Goal: Information Seeking & Learning: Learn about a topic

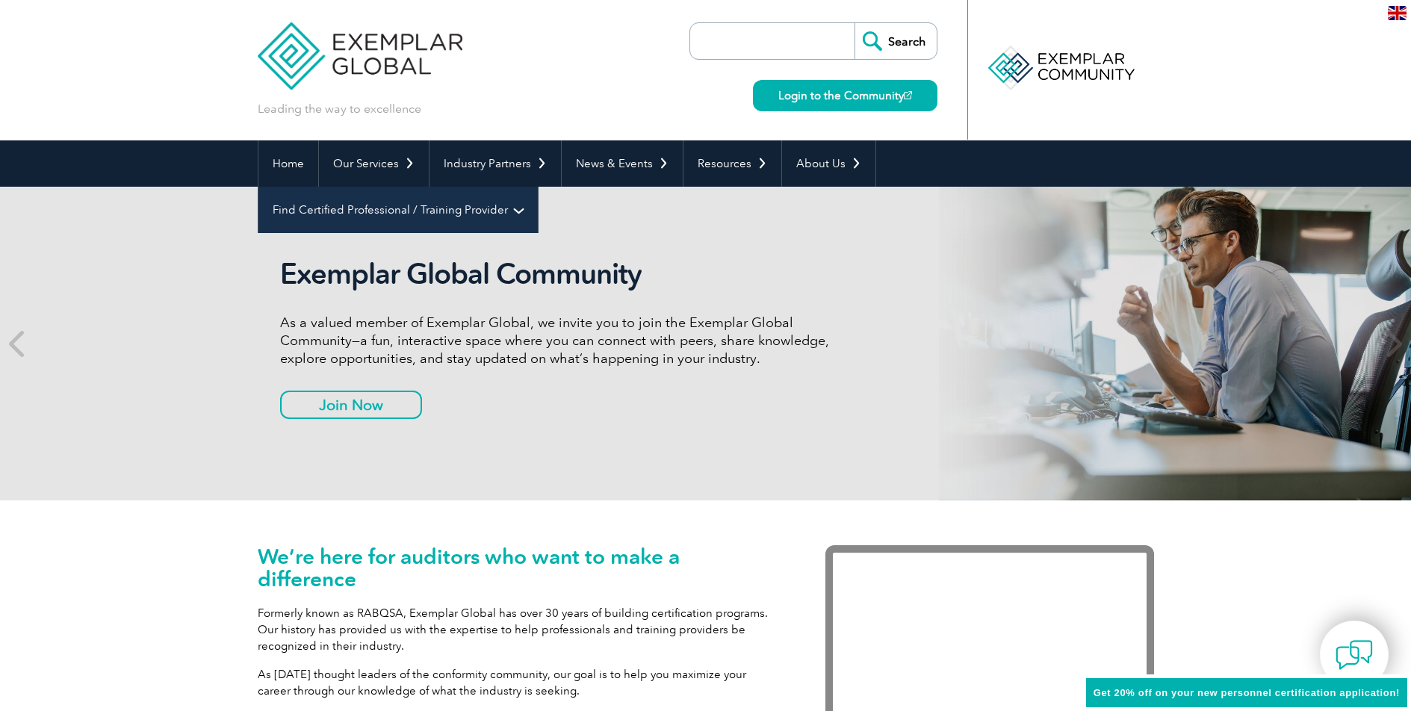
click at [538, 187] on link "Find Certified Professional / Training Provider" at bounding box center [397, 210] width 279 height 46
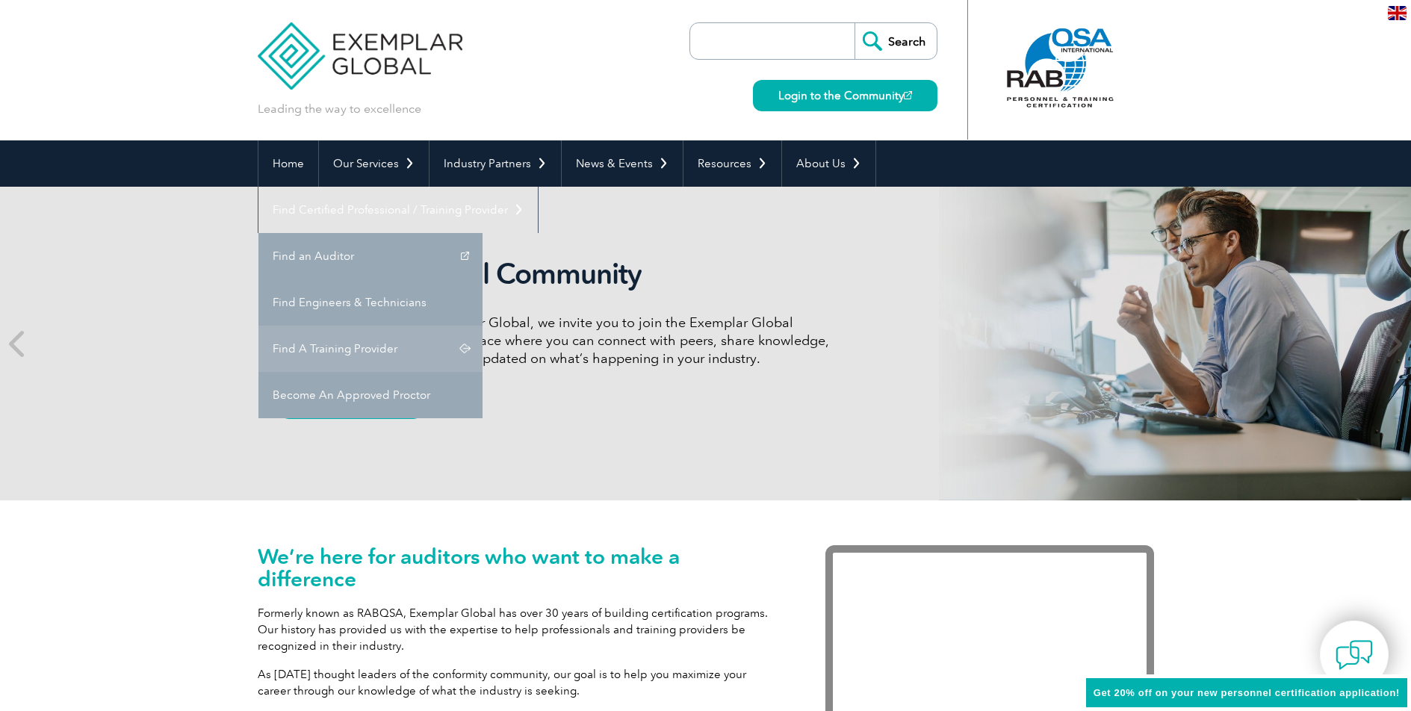
click at [936, 309] on div "Exemplar Global Community As a valued member of Exemplar Global, we invite you …" at bounding box center [706, 344] width 896 height 314
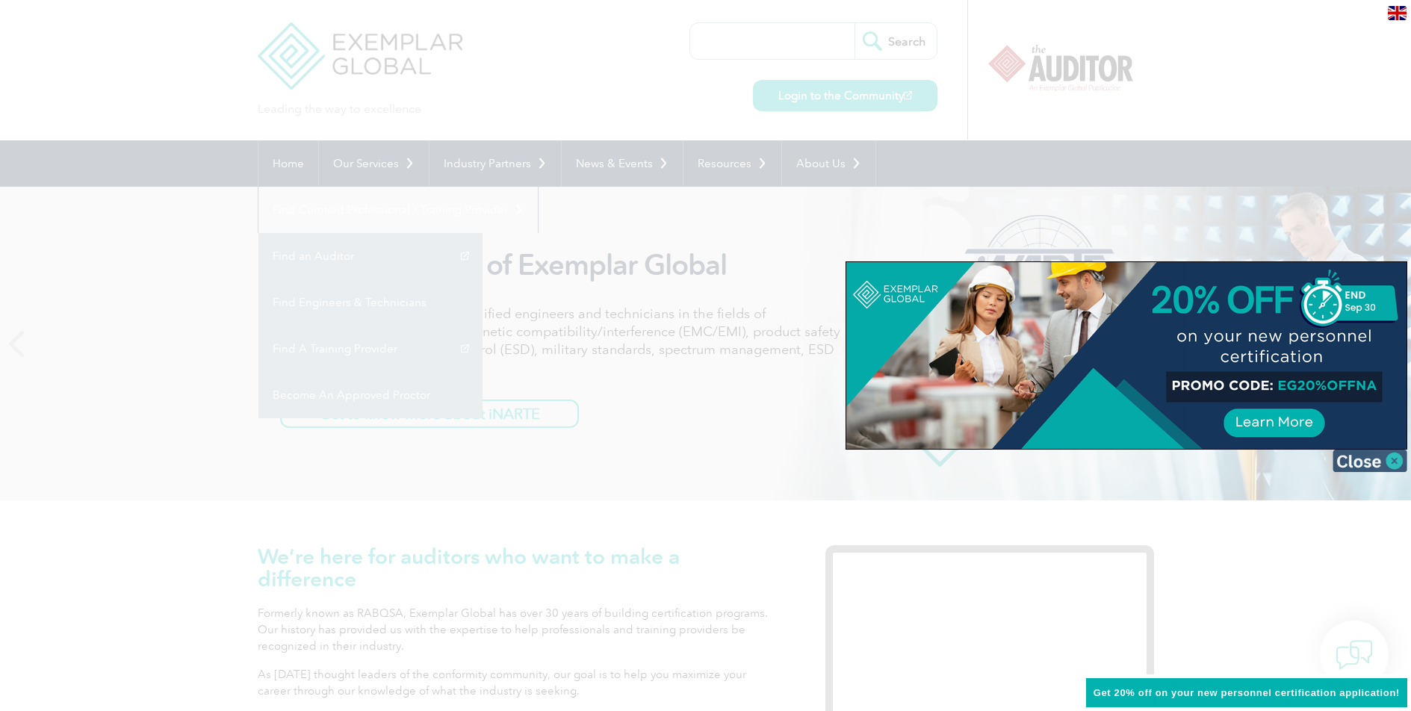
click at [1372, 468] on img at bounding box center [1370, 461] width 75 height 22
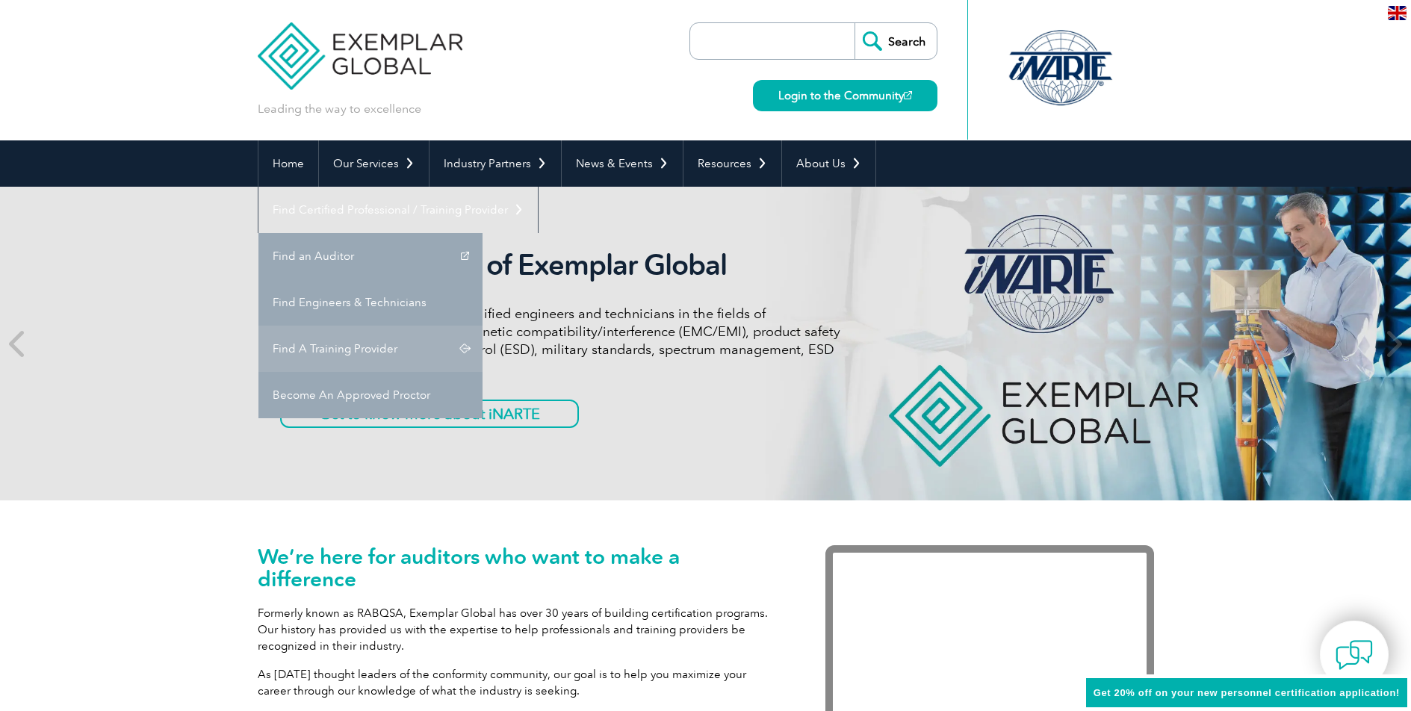
click at [483, 326] on link "Find A Training Provider" at bounding box center [370, 349] width 224 height 46
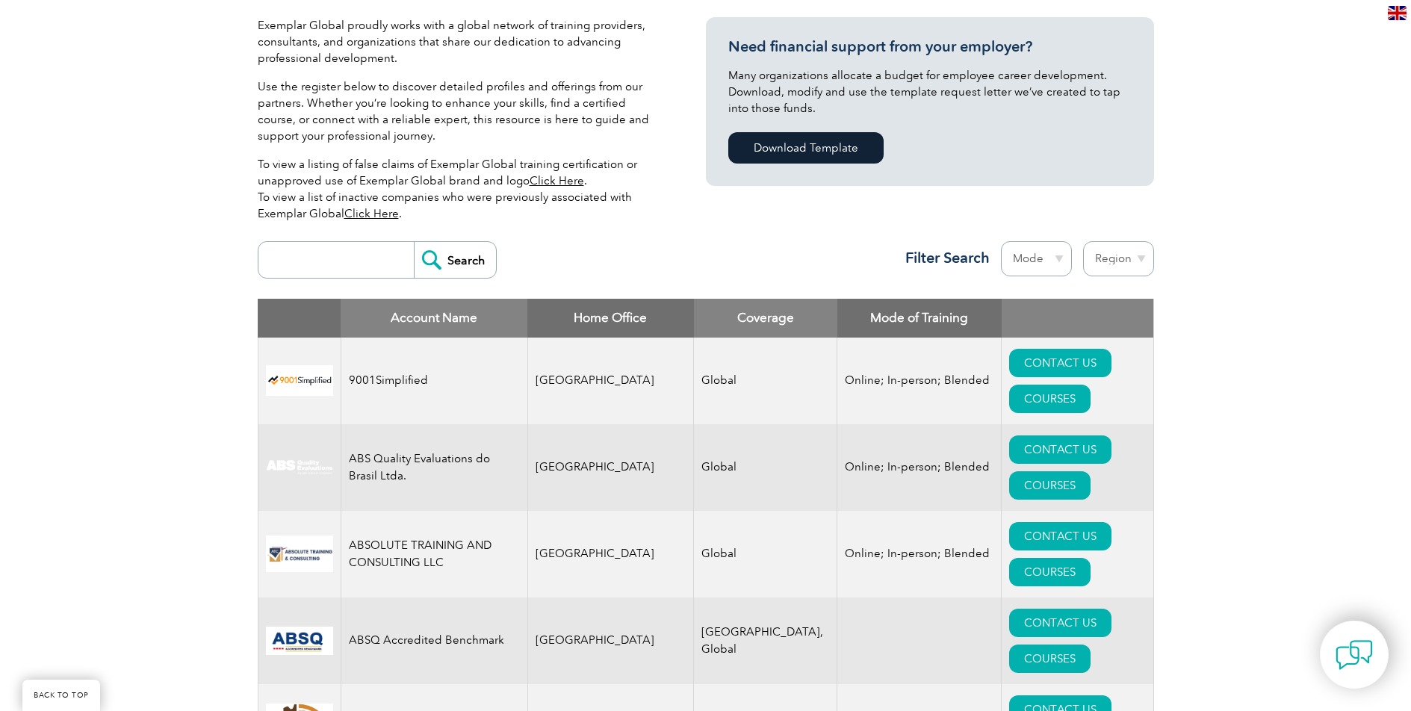
scroll to position [374, 0]
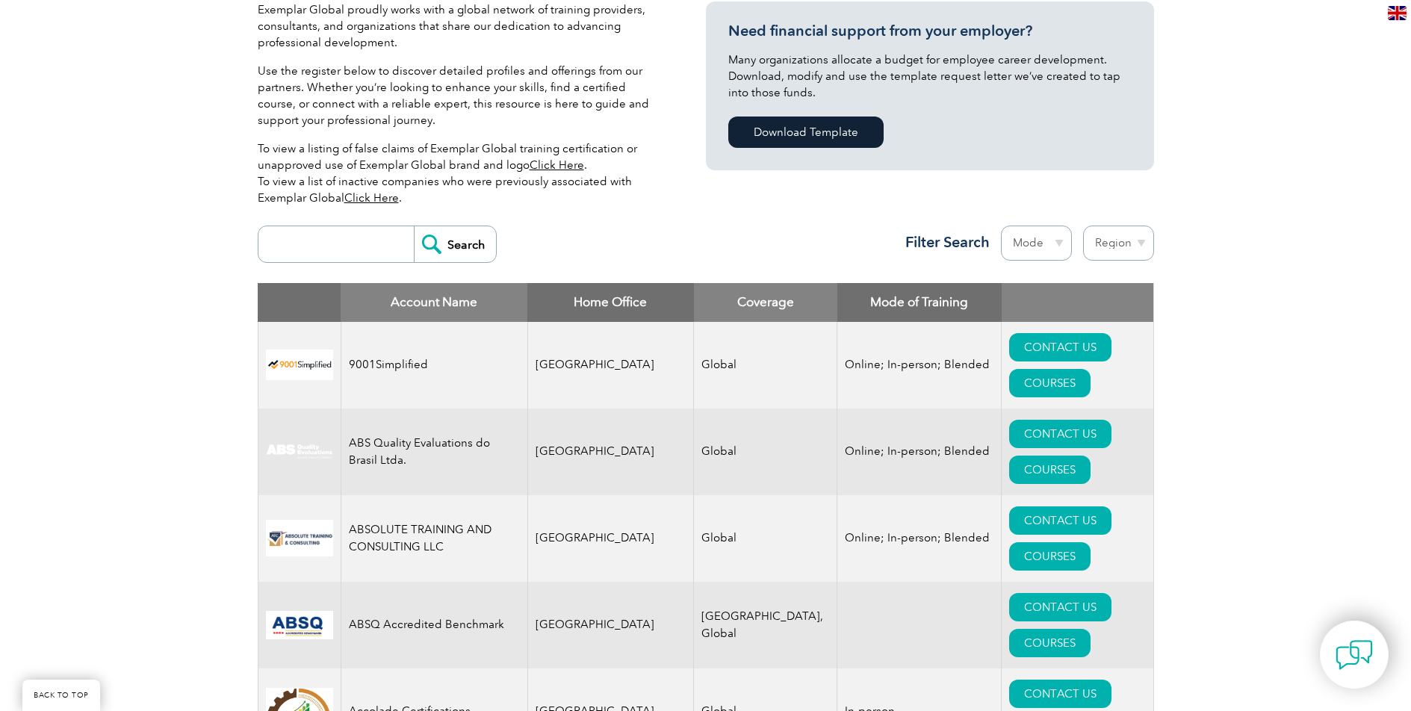
click at [347, 244] on input "search" at bounding box center [340, 244] width 148 height 36
type input "[GEOGRAPHIC_DATA]"
click at [465, 247] on input "Search" at bounding box center [455, 244] width 82 height 36
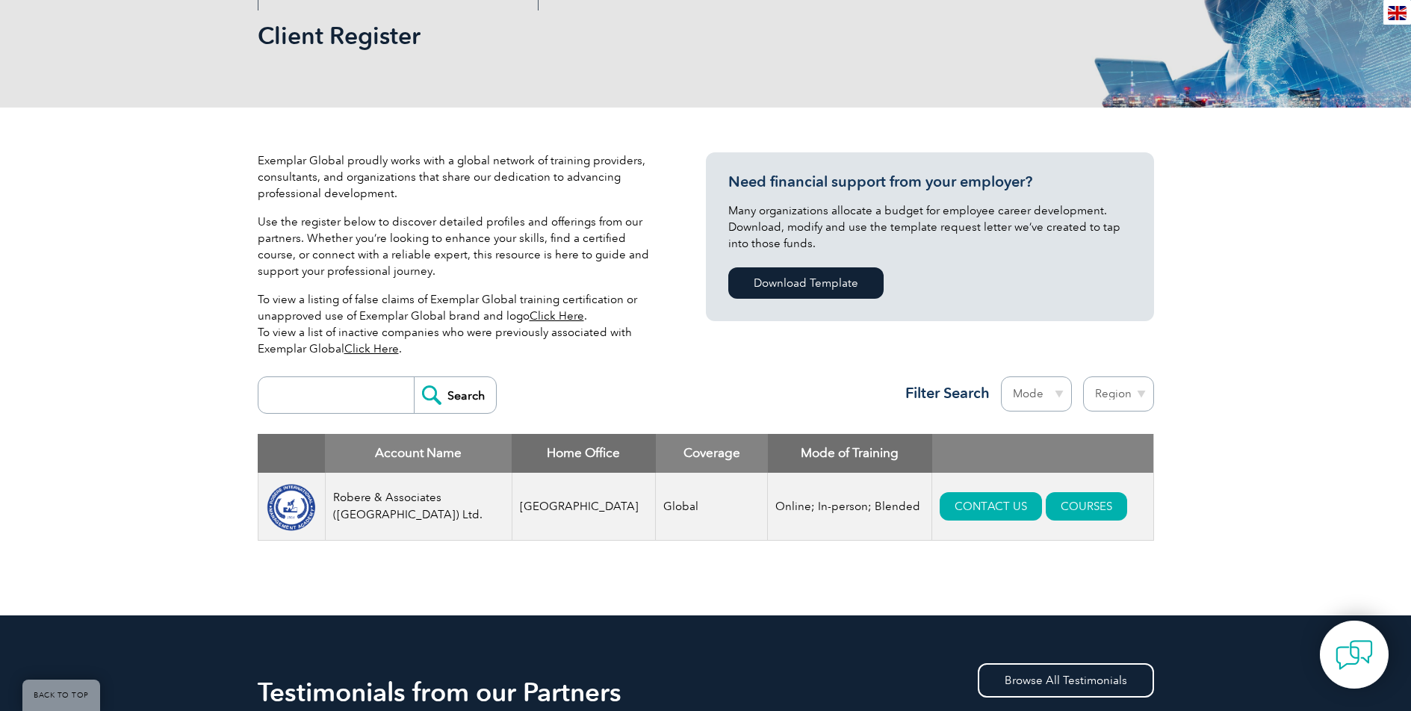
scroll to position [224, 0]
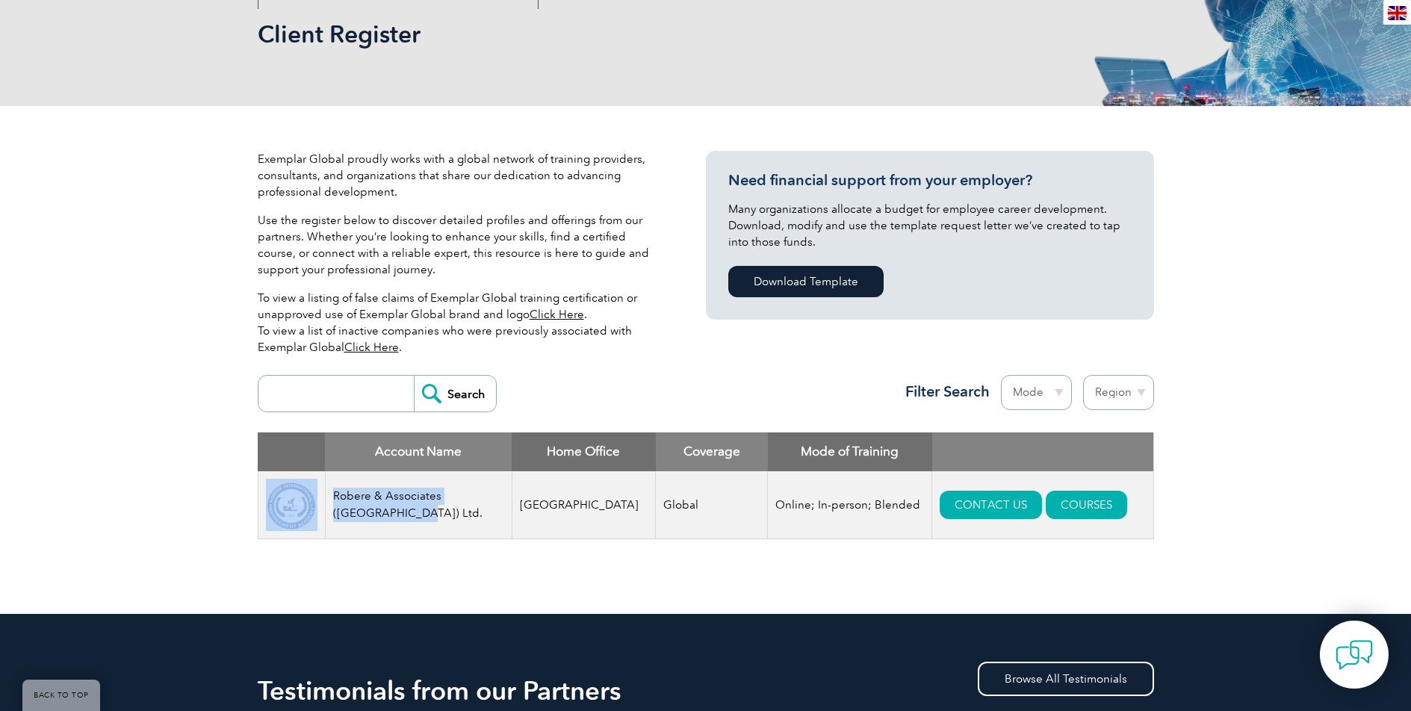
drag, startPoint x: 327, startPoint y: 487, endPoint x: 383, endPoint y: 513, distance: 61.8
click at [383, 513] on tr "Robere & Associates (Thailand) Ltd. Thailand Global Online; In-person; Blended …" at bounding box center [706, 505] width 896 height 68
click at [500, 520] on td "Robere & Associates ([GEOGRAPHIC_DATA]) Ltd." at bounding box center [418, 505] width 187 height 68
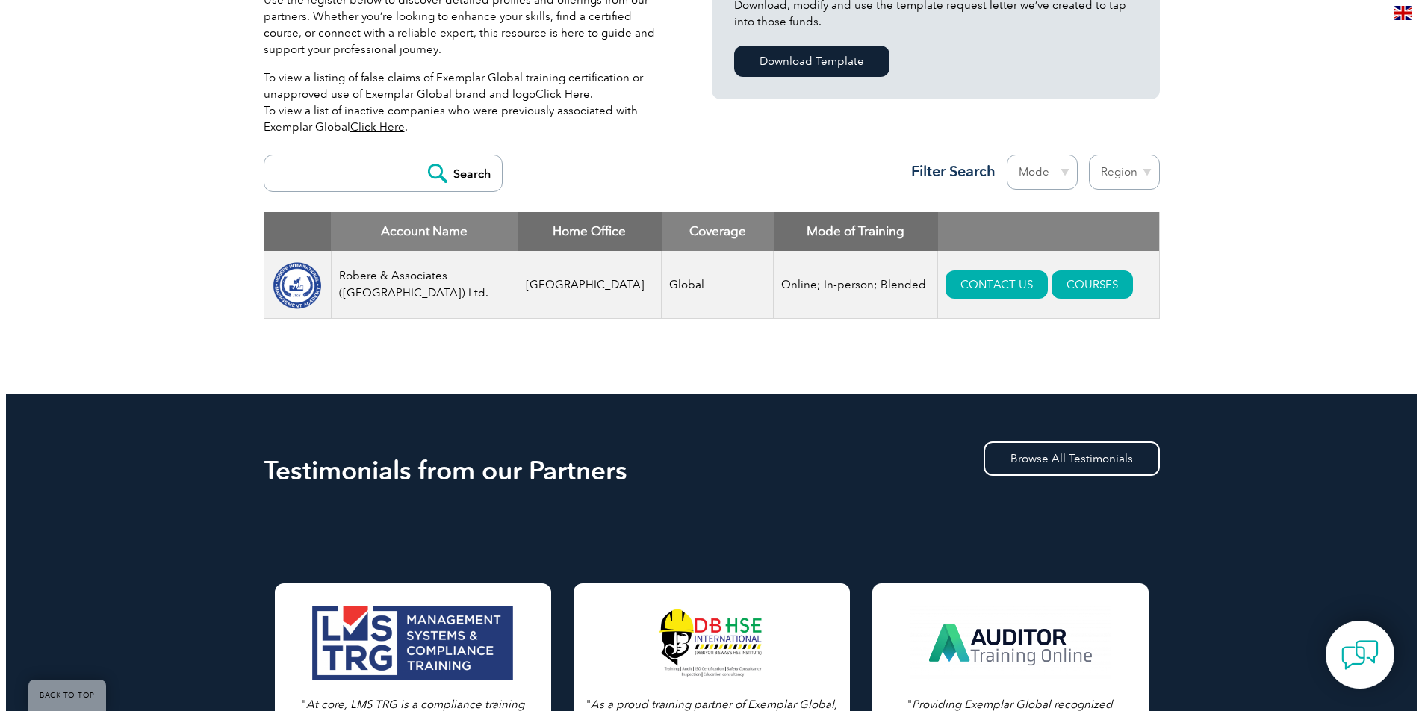
scroll to position [448, 0]
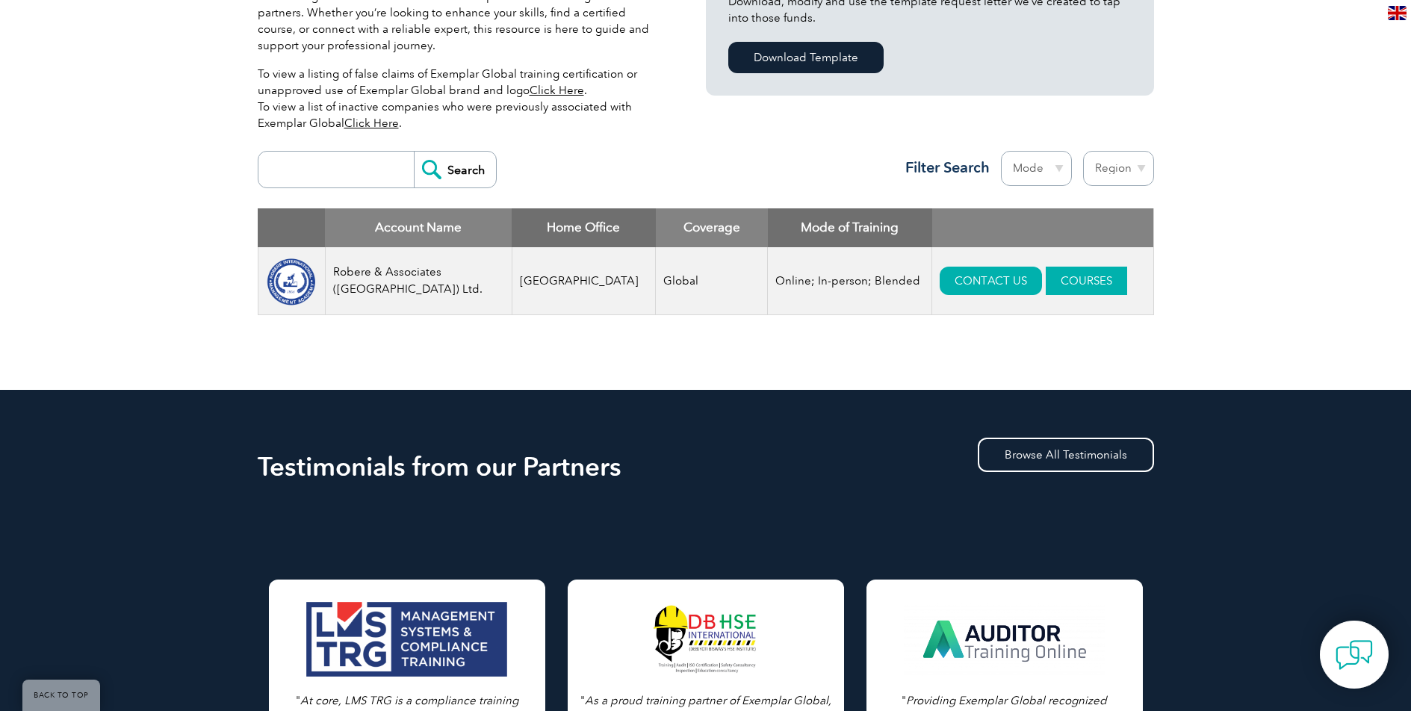
click at [1067, 273] on link "COURSES" at bounding box center [1086, 281] width 81 height 28
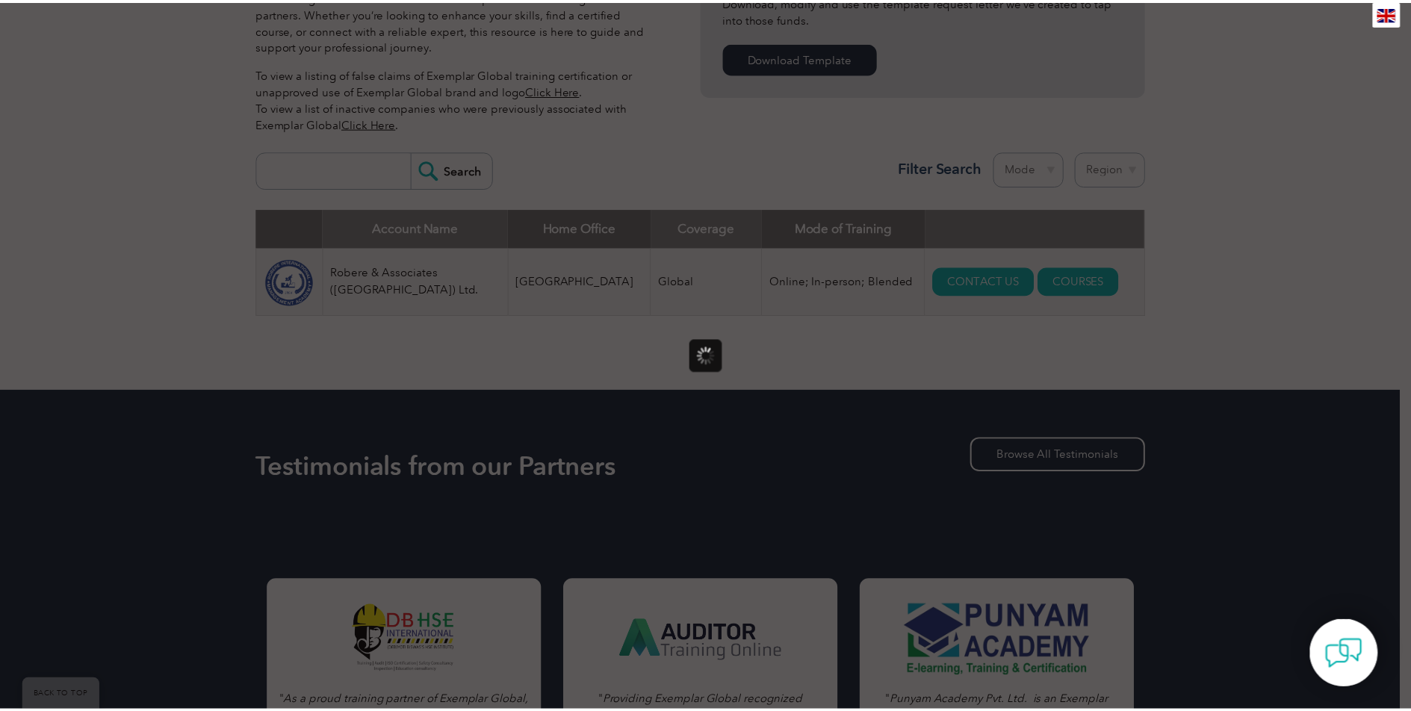
scroll to position [0, 0]
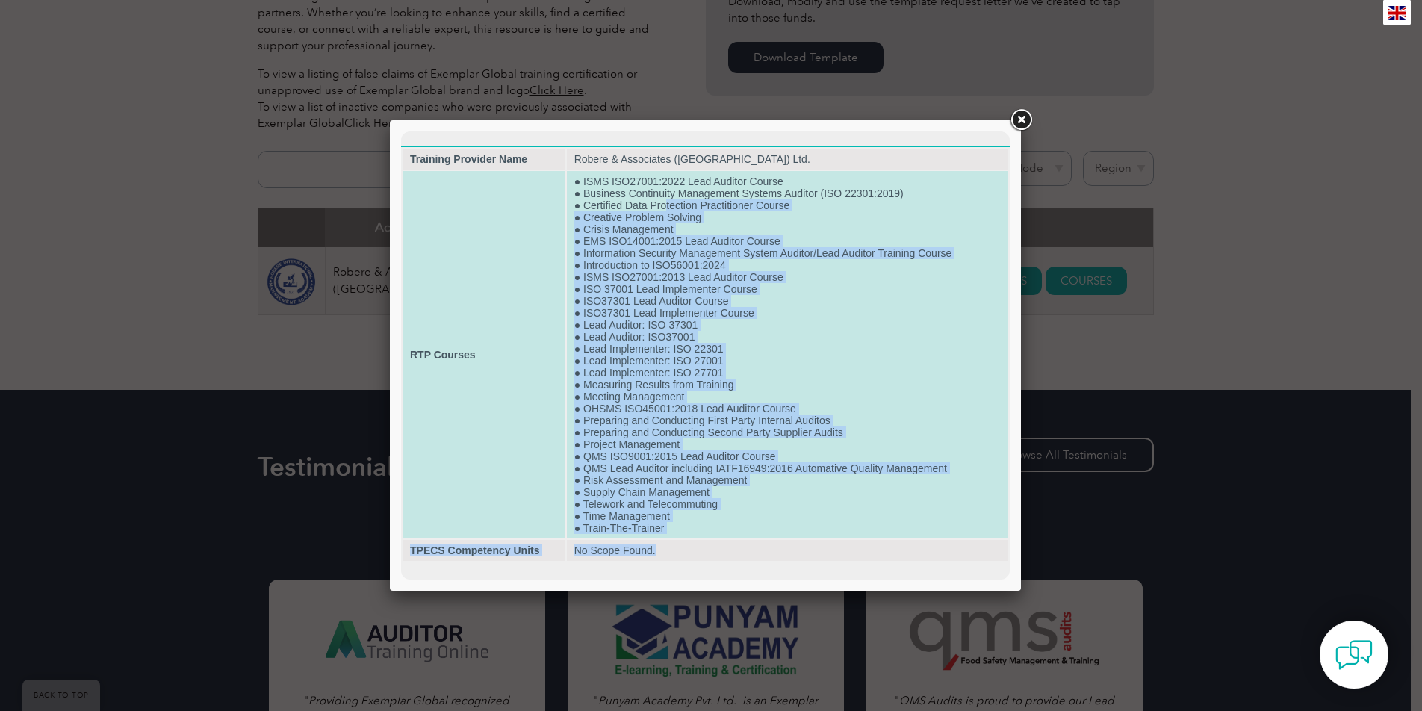
drag, startPoint x: 657, startPoint y: 551, endPoint x: 665, endPoint y: 199, distance: 352.0
click at [665, 199] on tbody "Training Provider Name Robere & Associates (Thailand) Ltd. RTP Courses ● ISMS I…" at bounding box center [706, 355] width 606 height 412
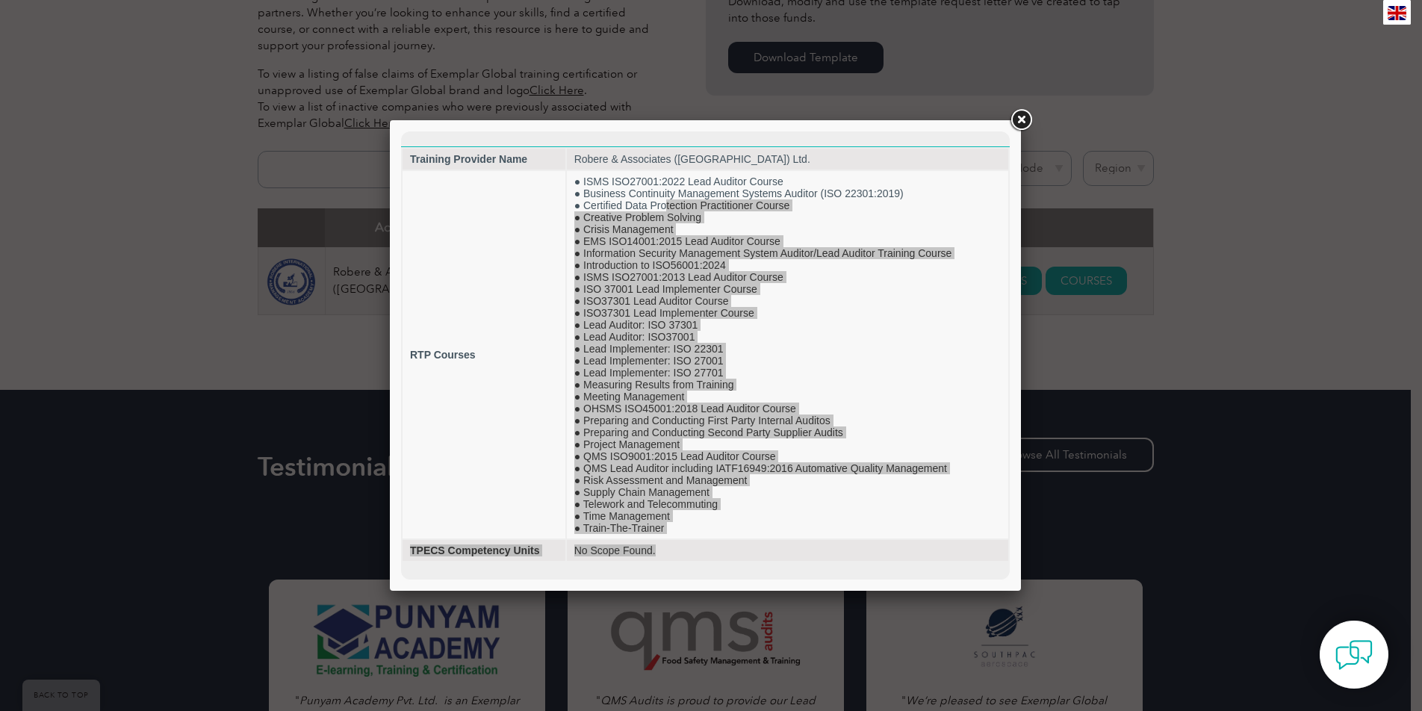
click at [1026, 117] on link at bounding box center [1021, 120] width 27 height 27
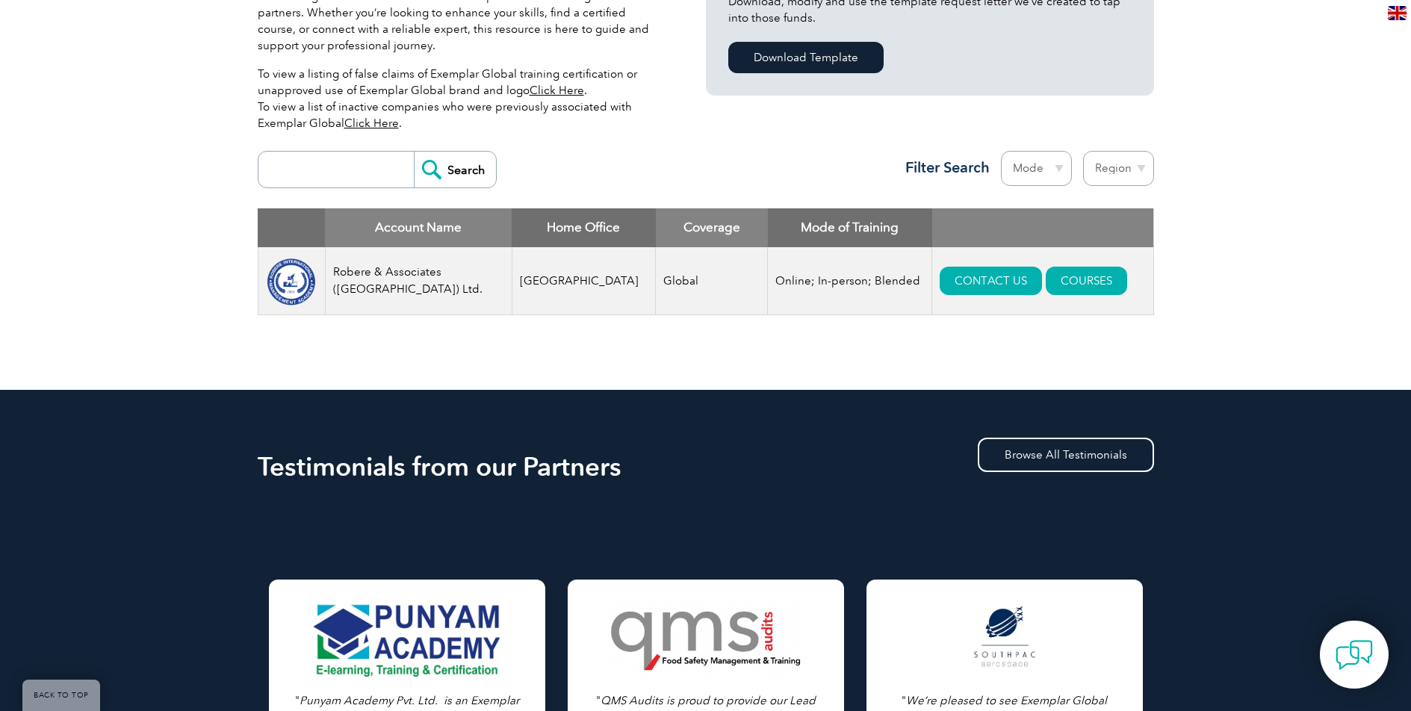
click at [1286, 218] on div "Exemplar Global proudly works with a global network of training providers, cons…" at bounding box center [705, 136] width 1411 height 508
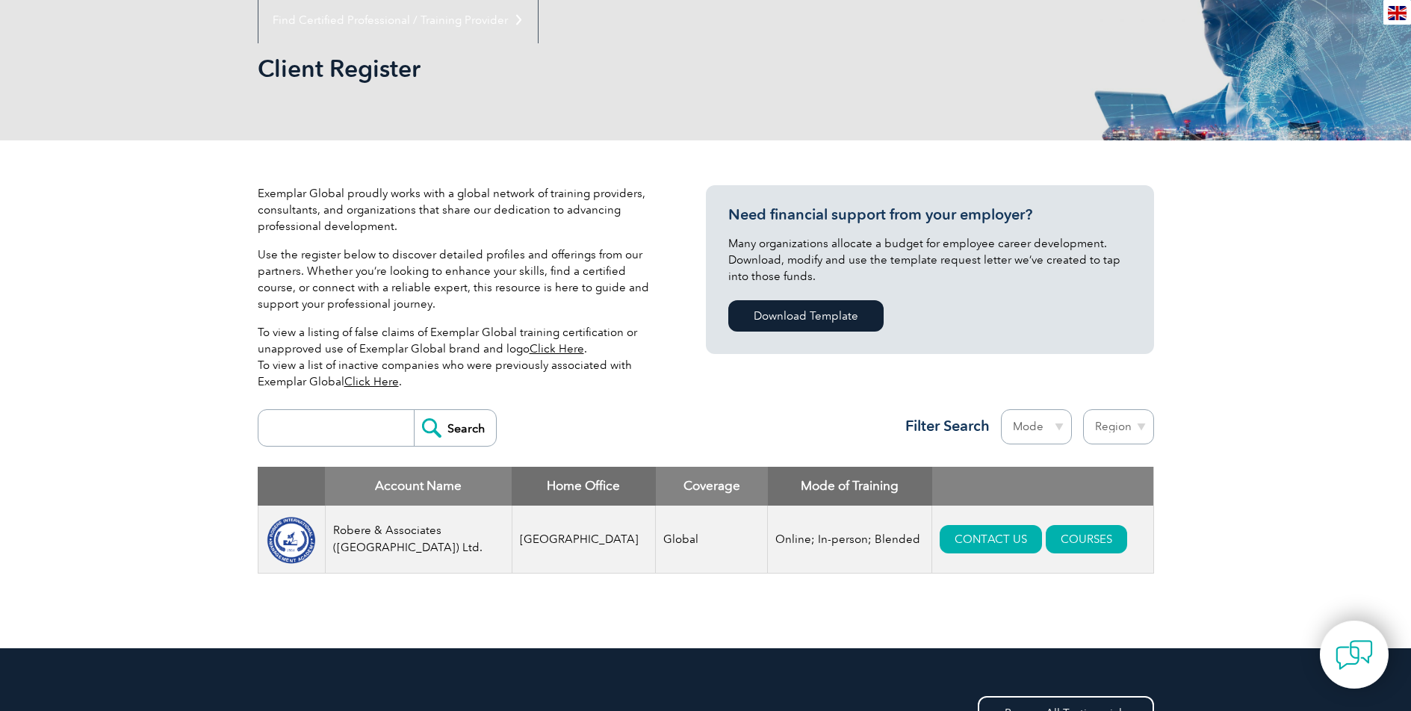
scroll to position [75, 0]
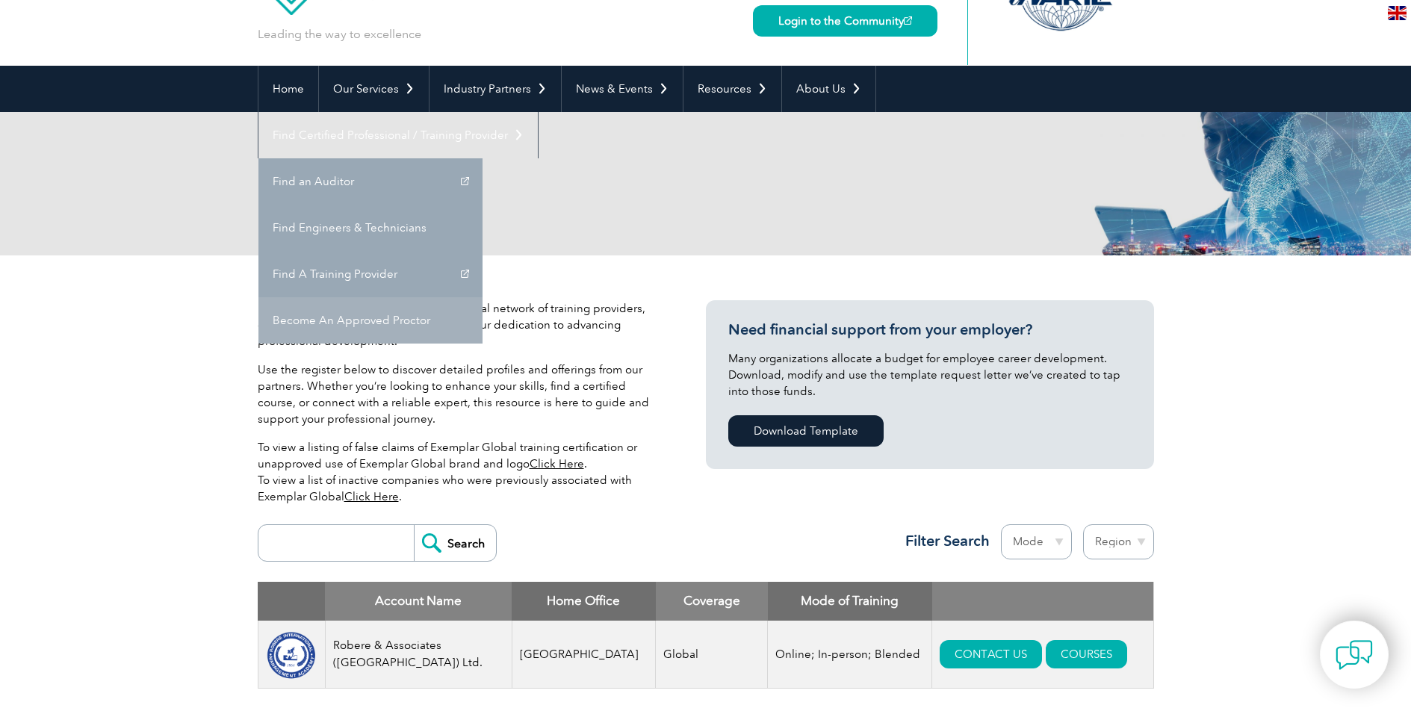
click at [483, 297] on link "Become An Approved Proctor" at bounding box center [370, 320] width 224 height 46
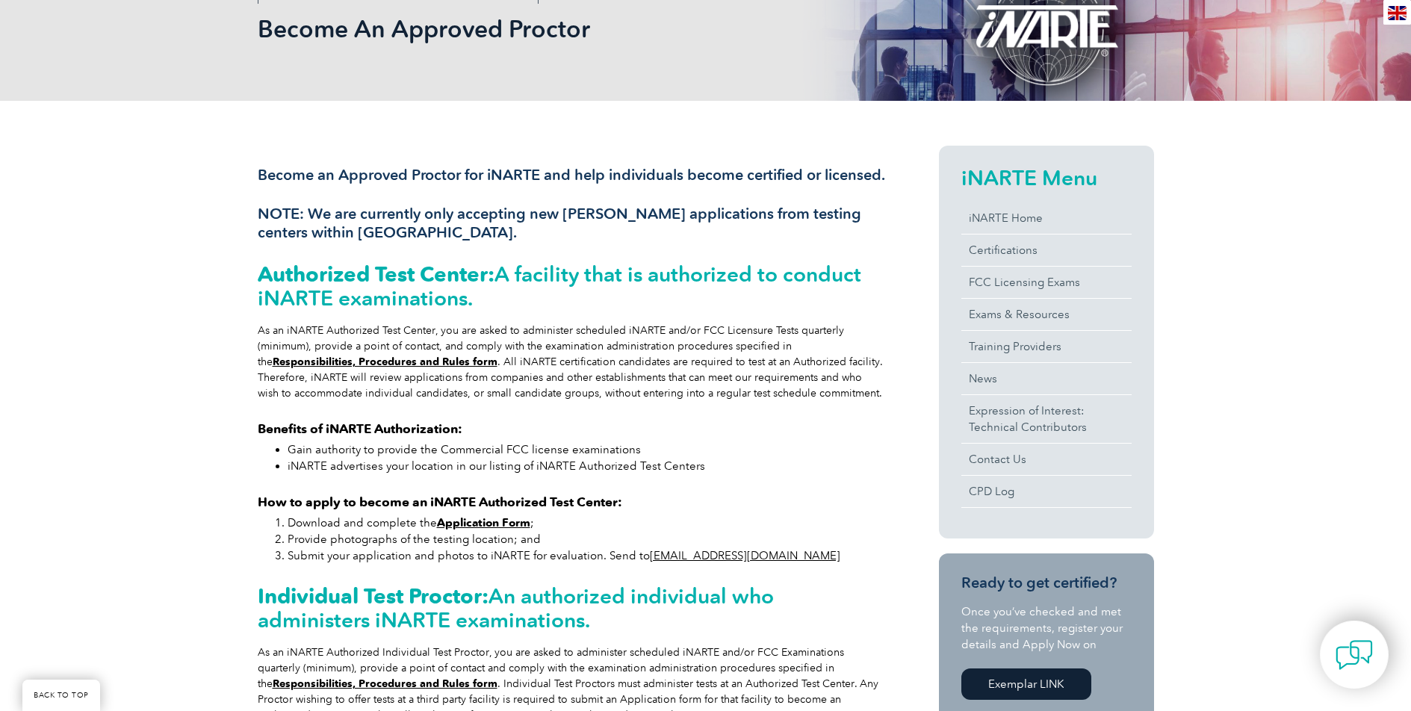
scroll to position [199, 0]
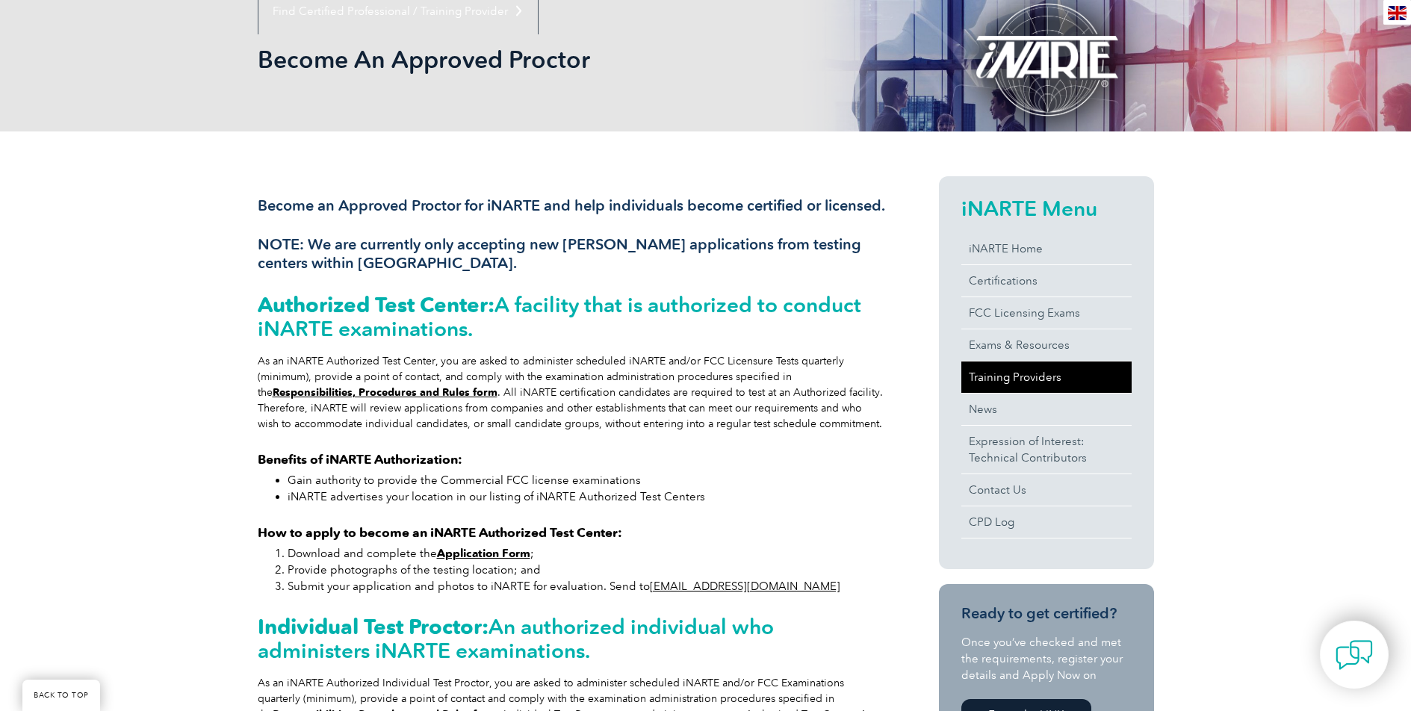
click at [1041, 371] on link "Training Providers" at bounding box center [1046, 377] width 170 height 31
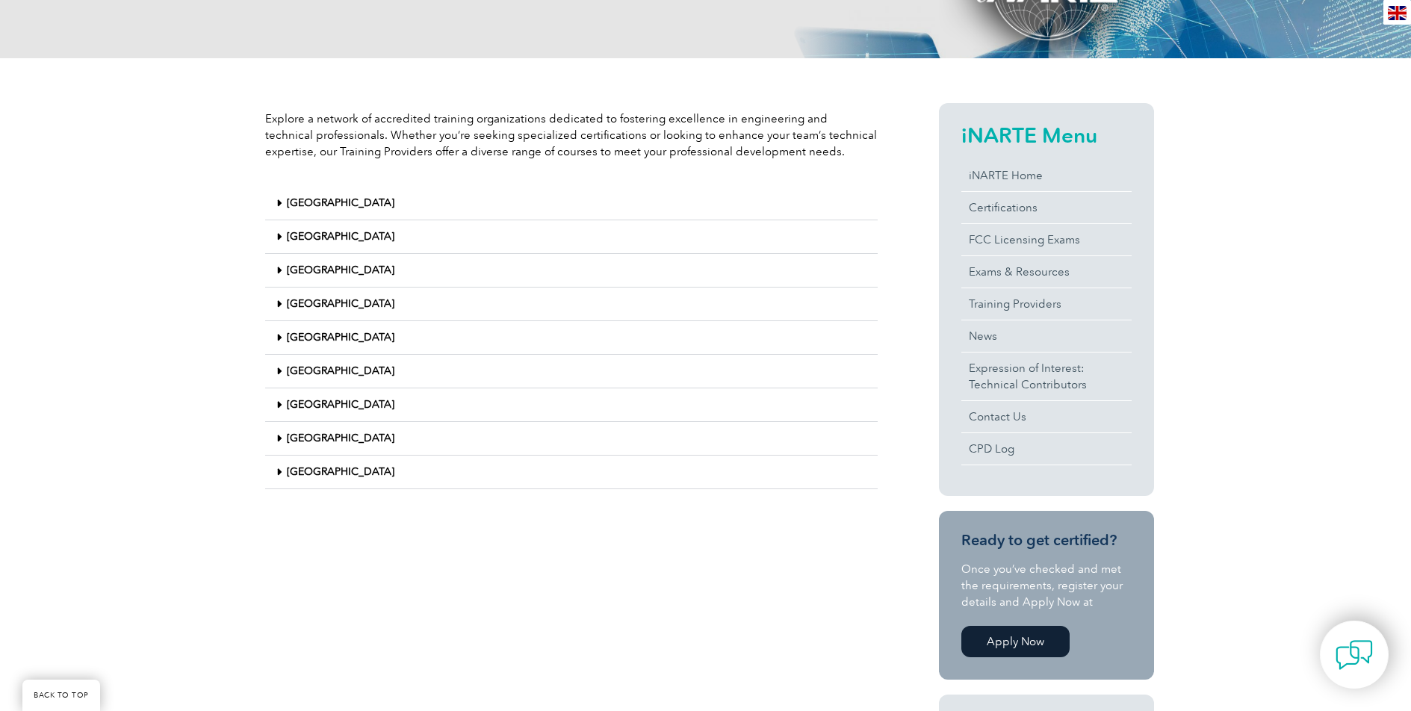
scroll to position [299, 0]
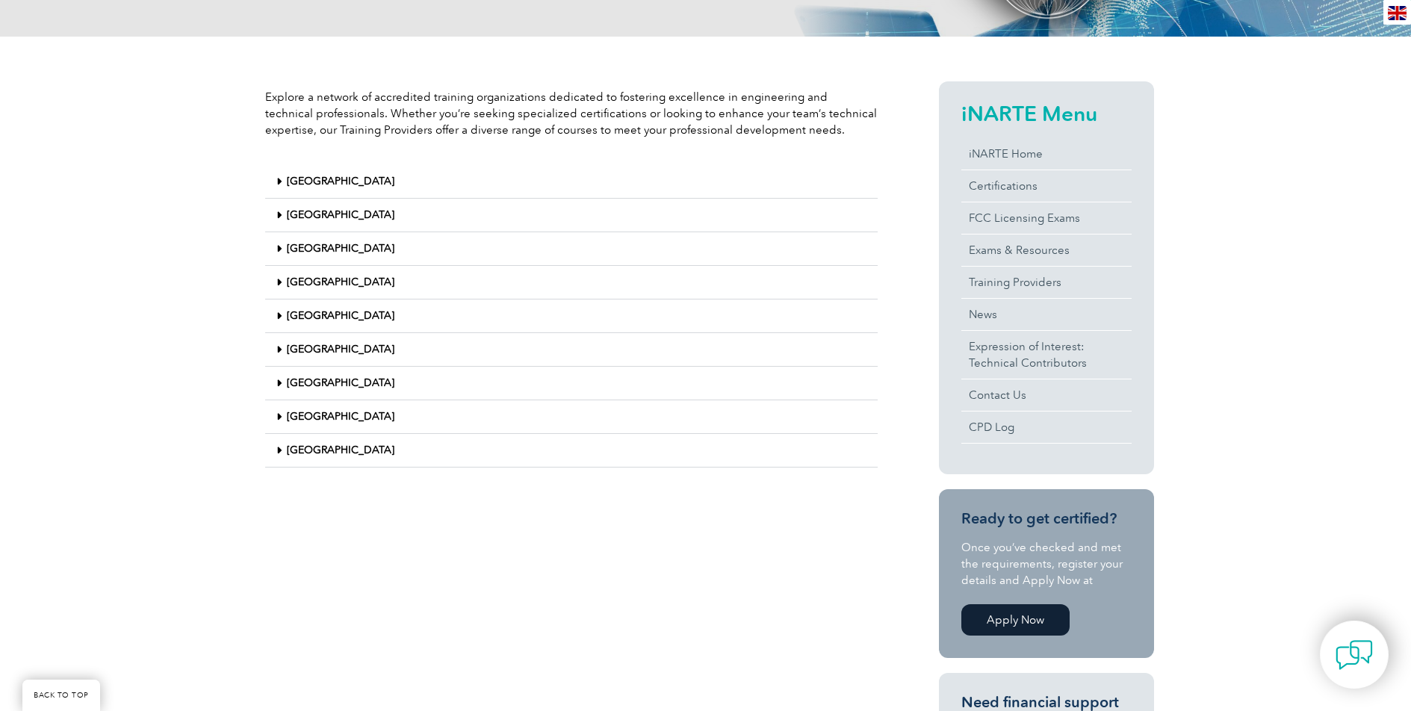
click at [278, 380] on icon at bounding box center [278, 383] width 5 height 10
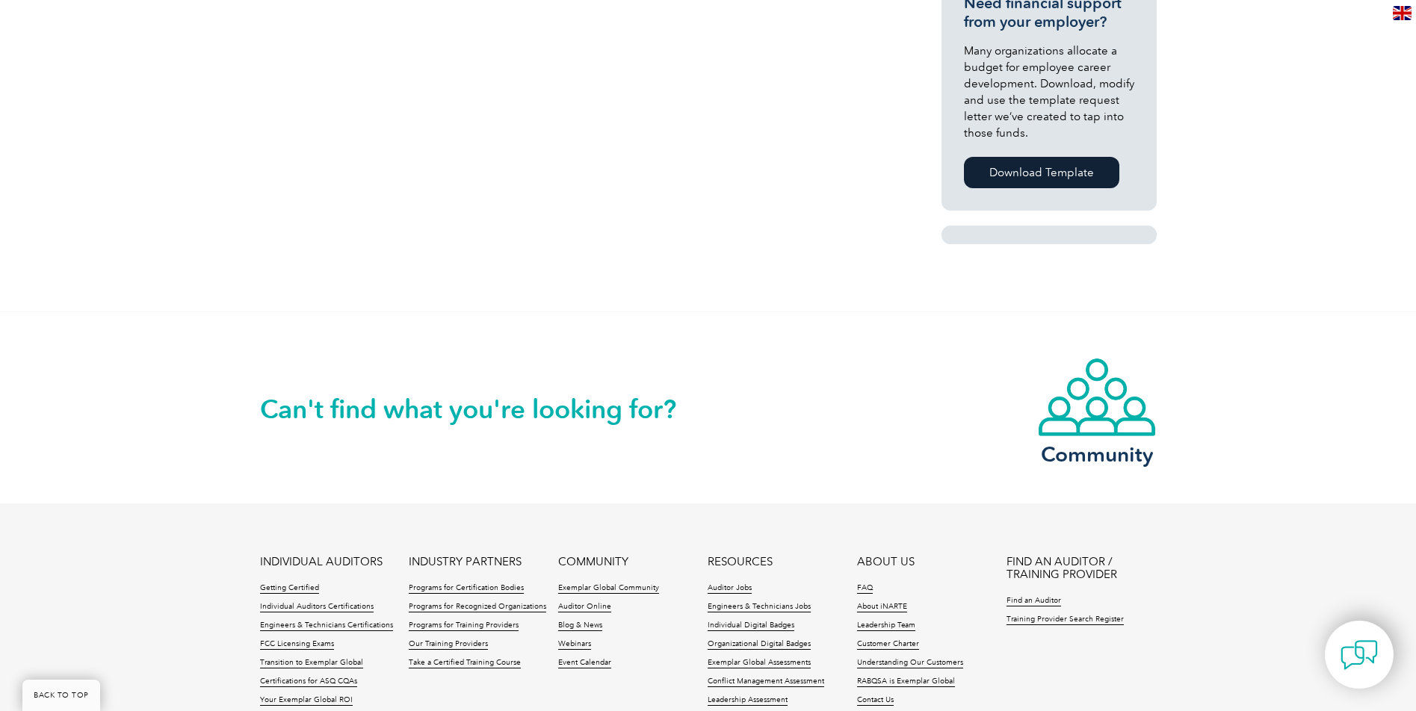
scroll to position [1198, 0]
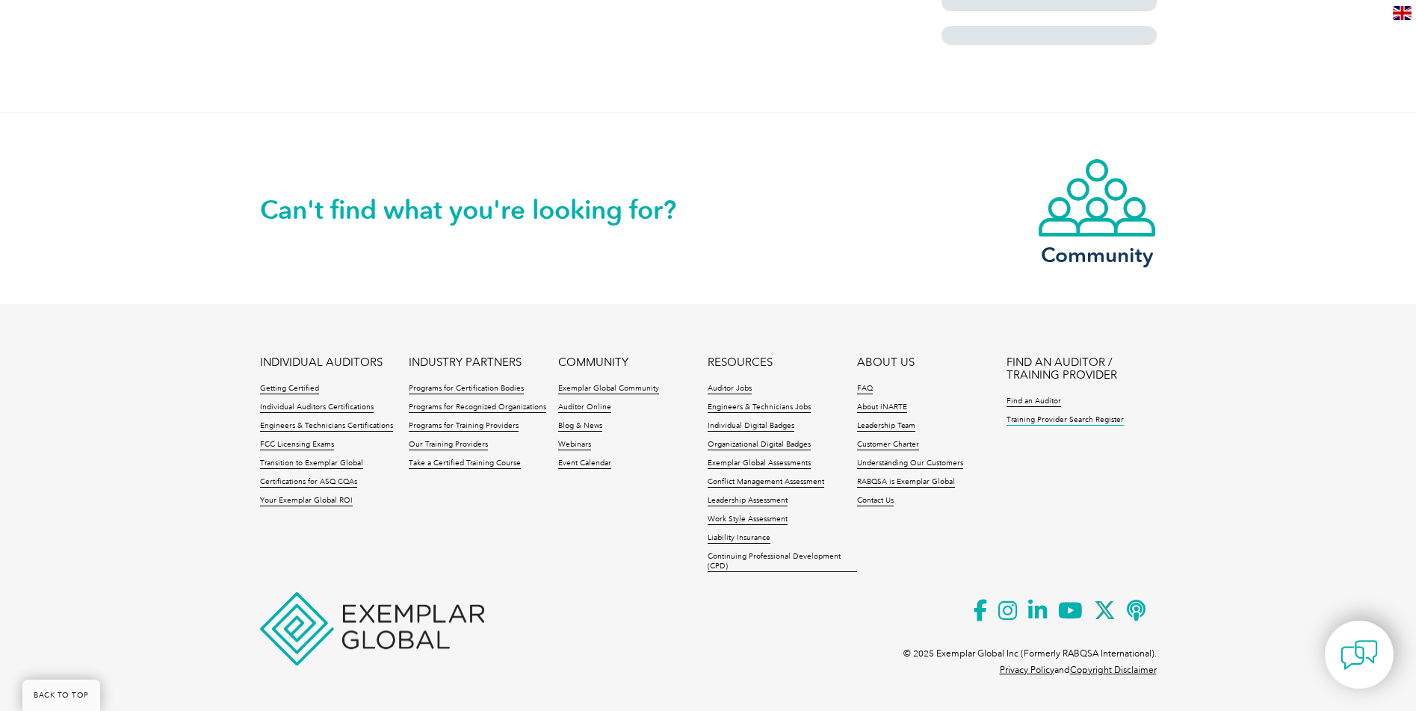
click at [1110, 418] on link "Training Provider Search Register" at bounding box center [1064, 420] width 117 height 10
click at [1099, 419] on link "Training Provider Search Register" at bounding box center [1064, 420] width 117 height 10
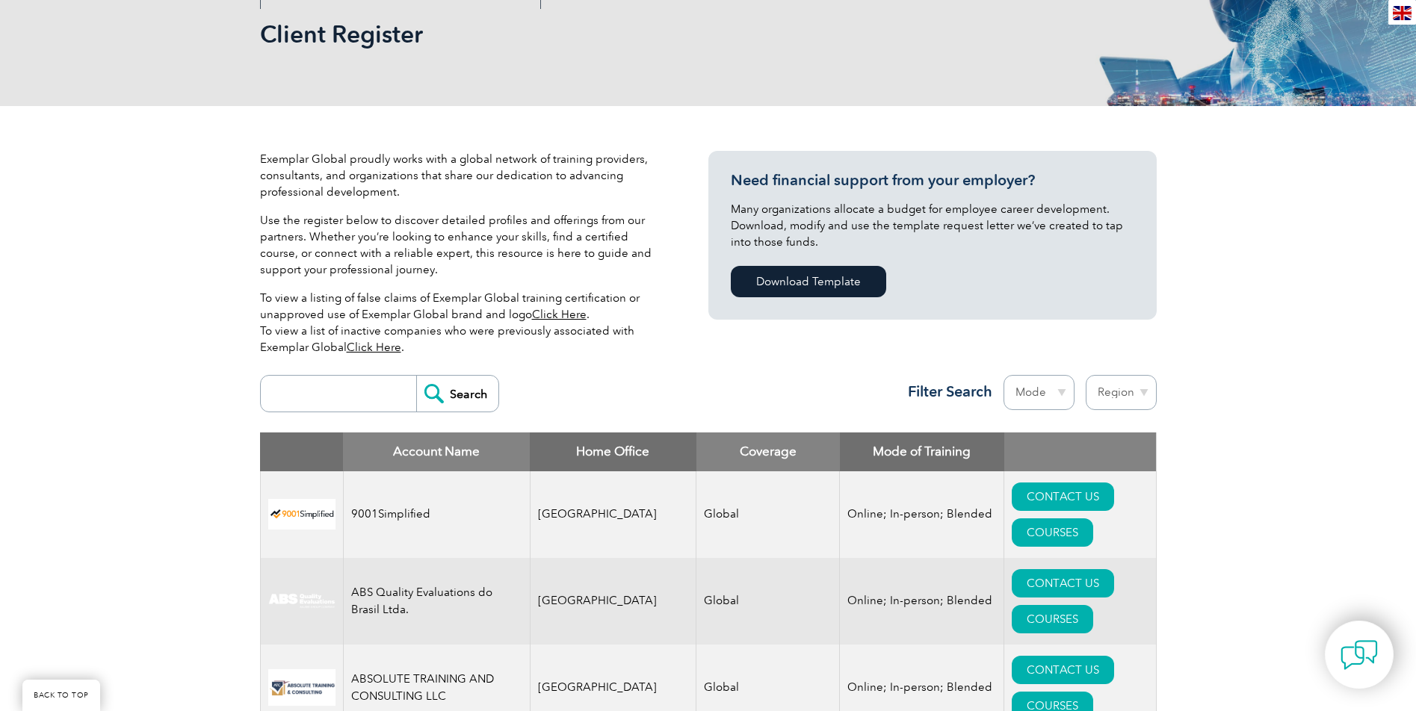
scroll to position [370, 0]
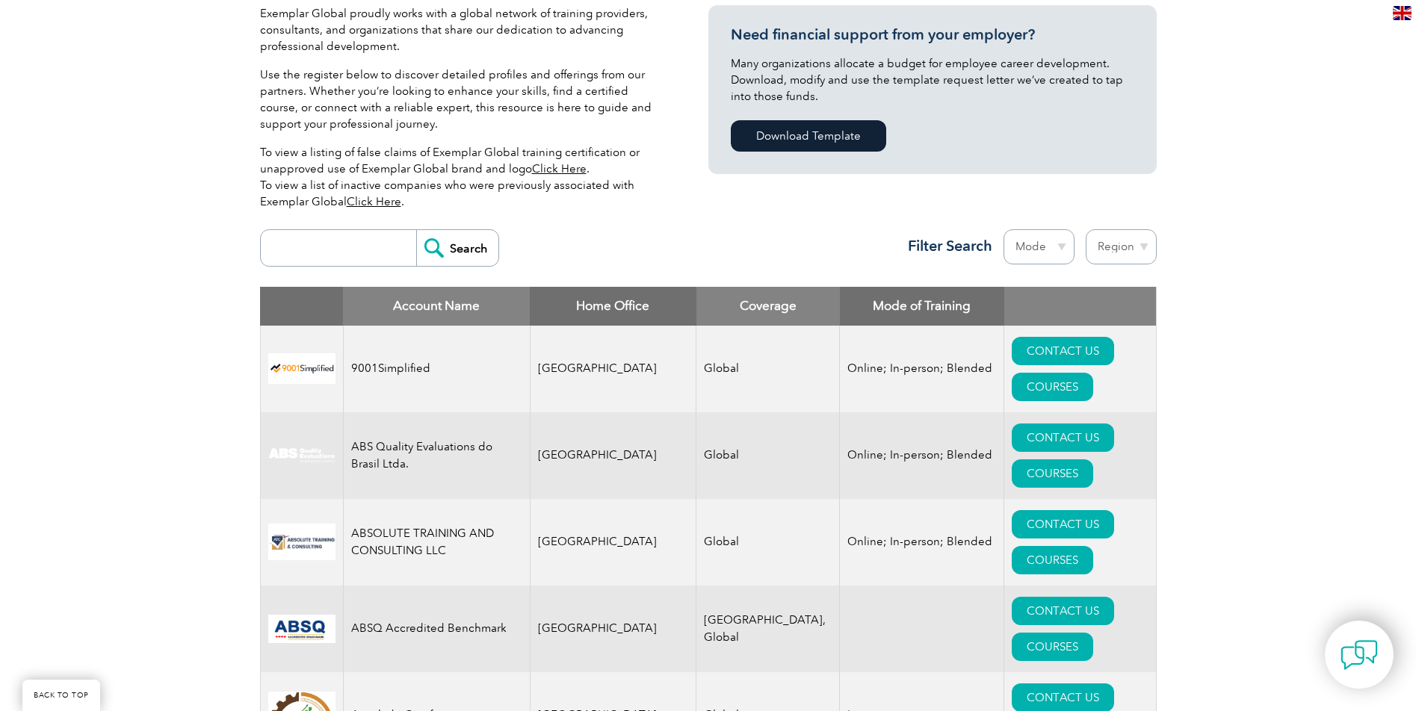
click at [550, 167] on link "Click Here" at bounding box center [559, 168] width 55 height 13
click at [371, 199] on link "Click Here" at bounding box center [374, 201] width 55 height 13
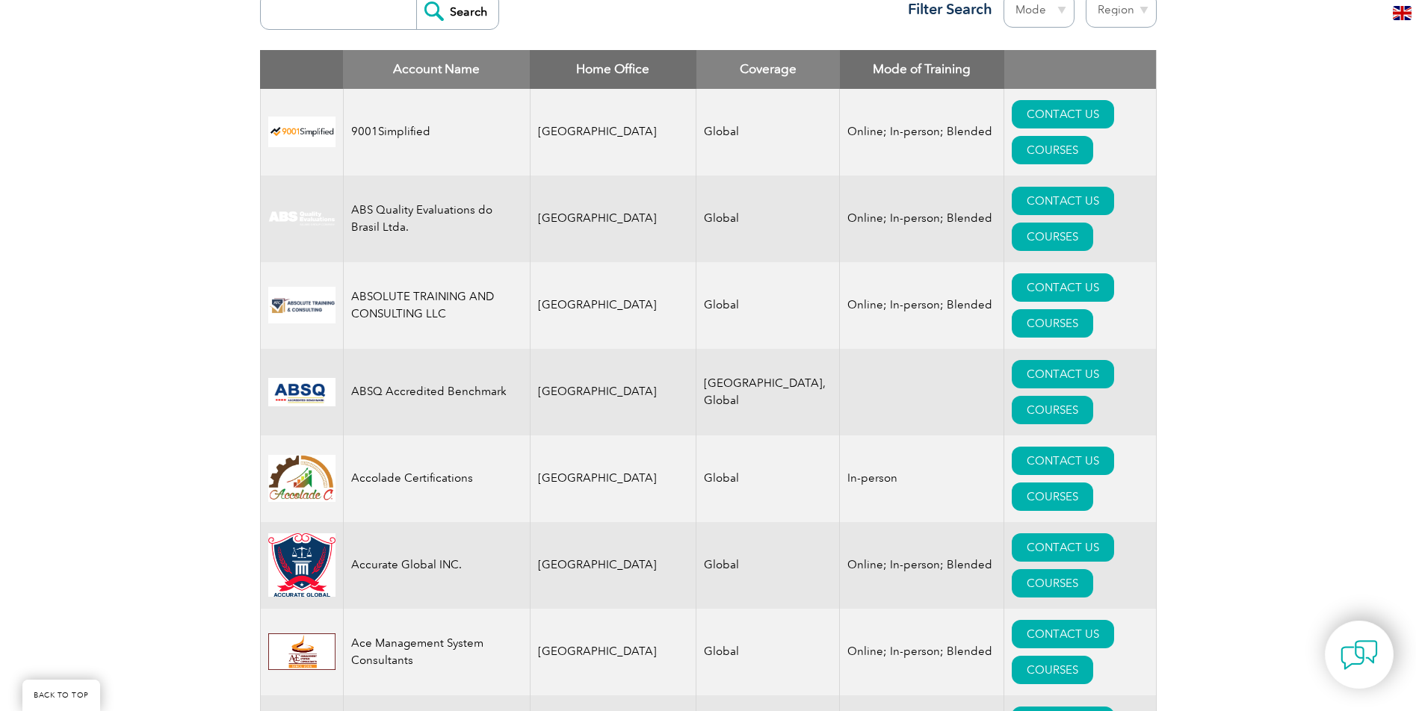
scroll to position [669, 0]
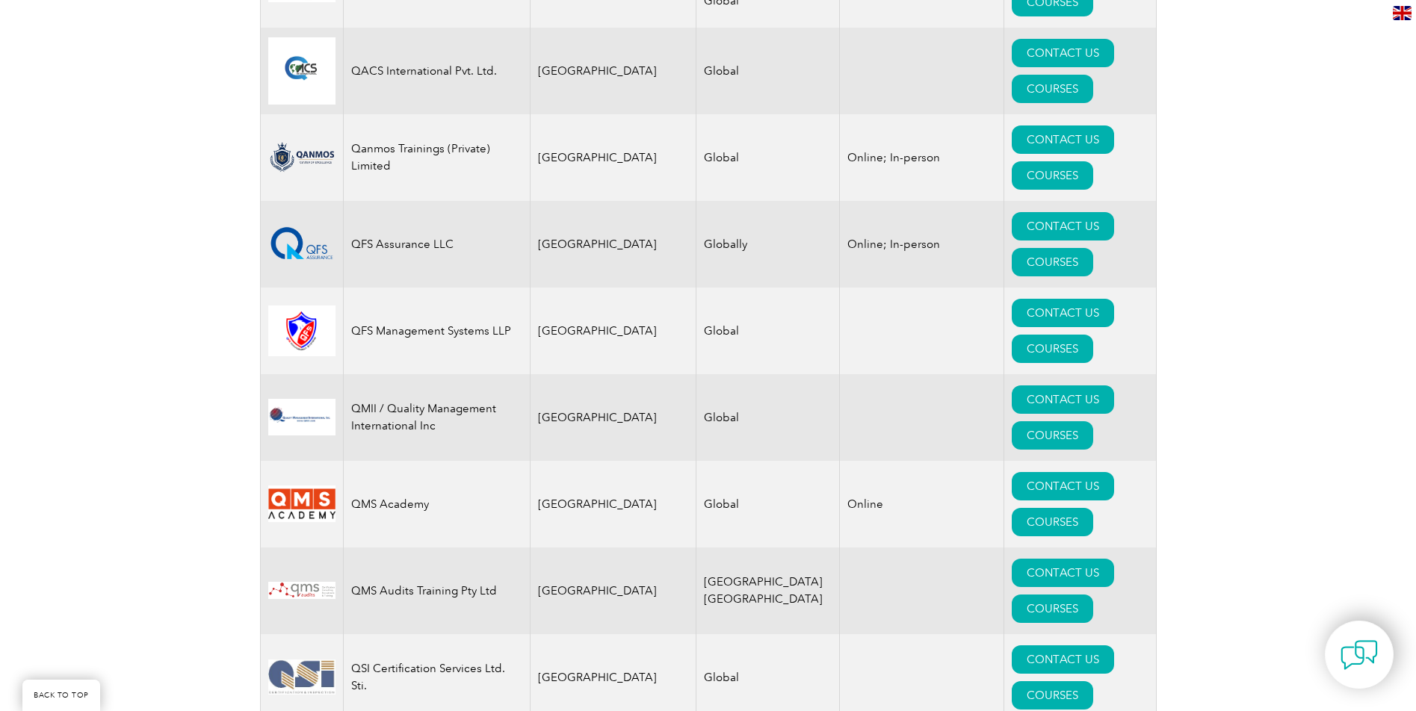
scroll to position [0, 0]
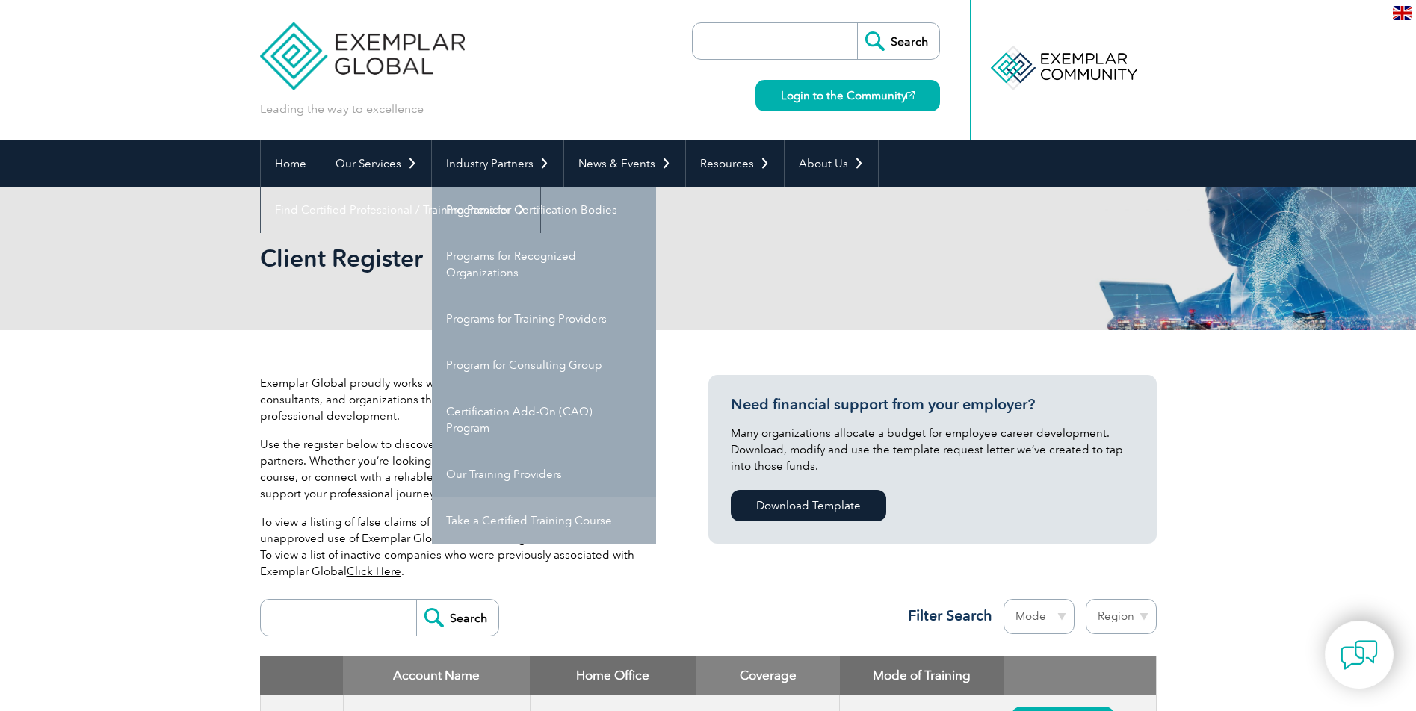
click at [543, 521] on link "Take a Certified Training Course" at bounding box center [544, 521] width 224 height 46
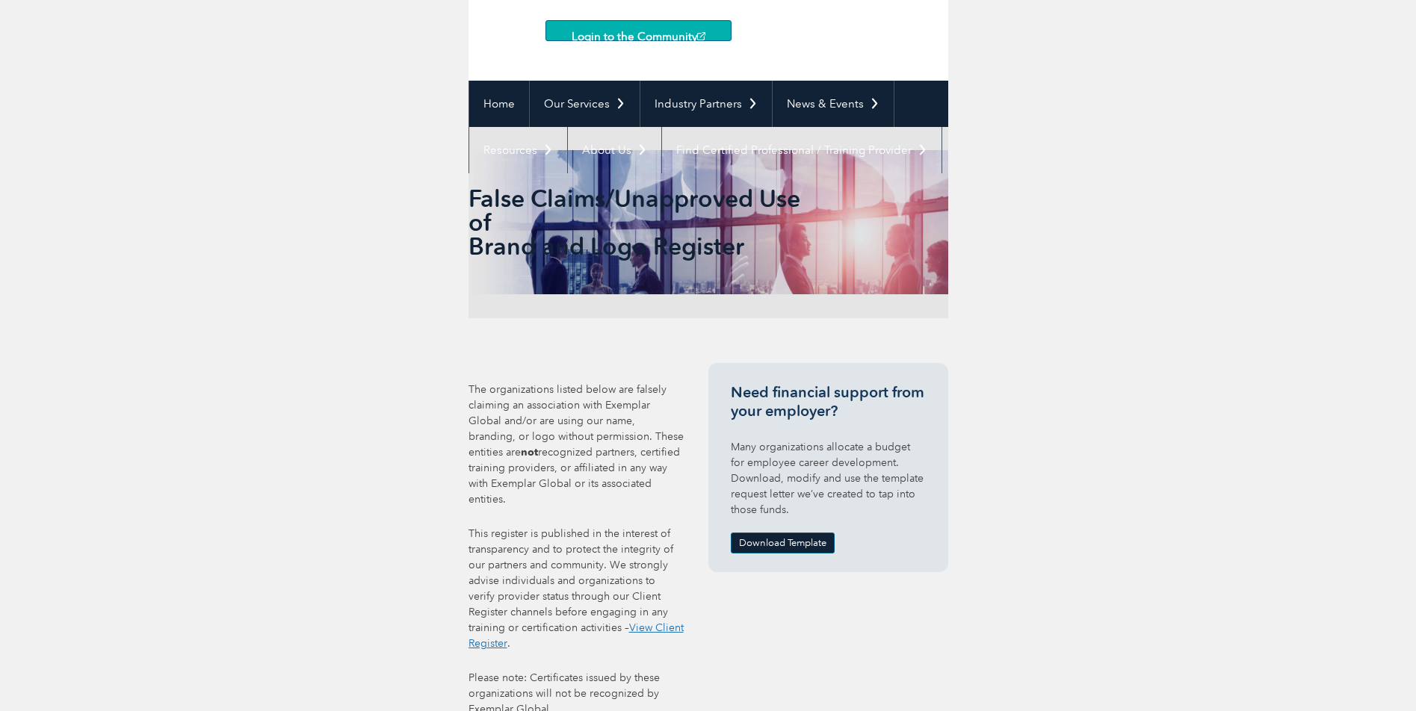
scroll to position [289, 0]
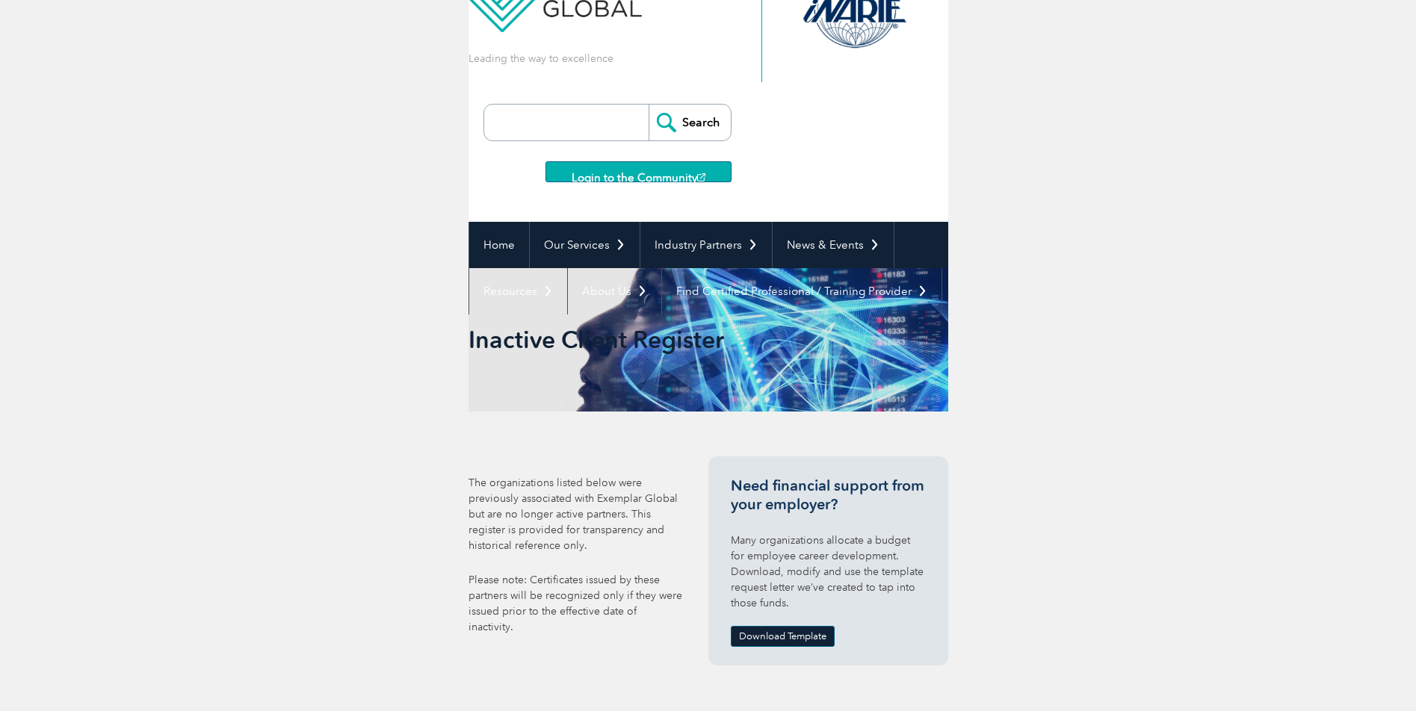
scroll to position [128, 0]
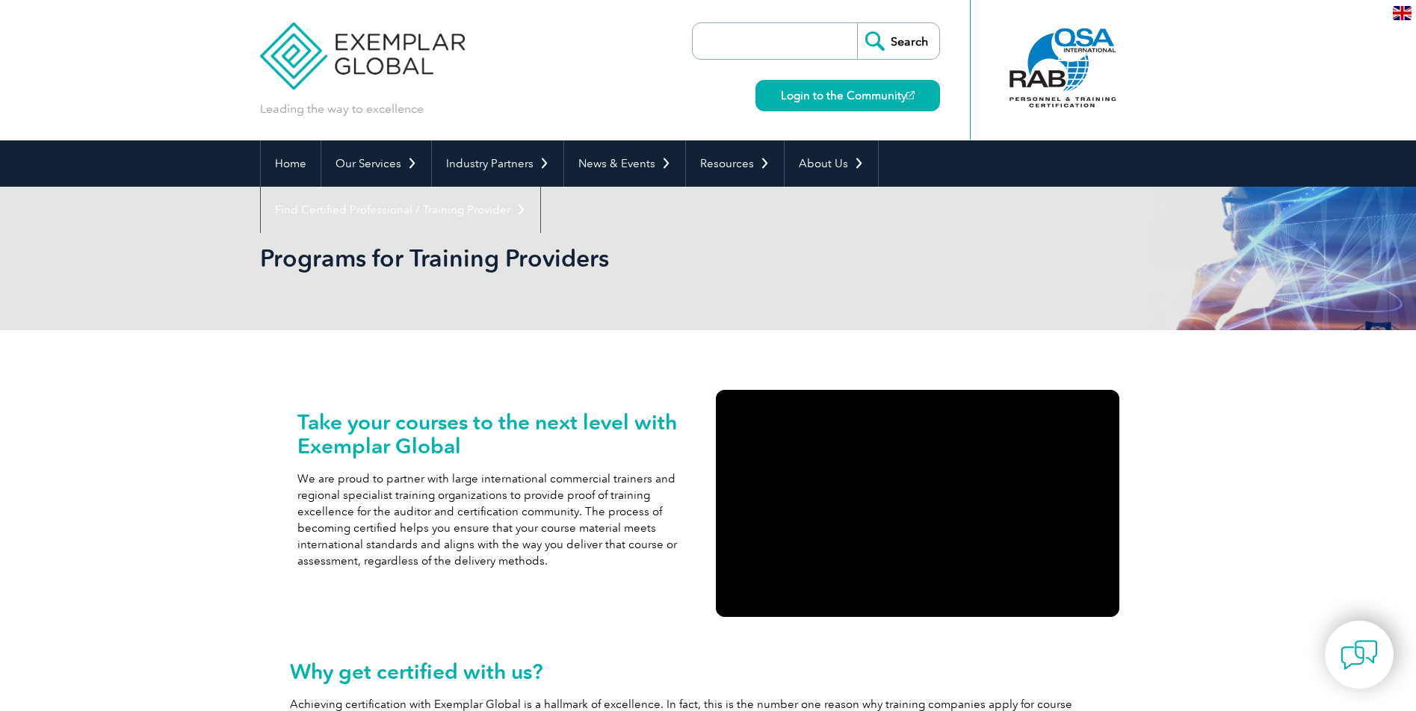
scroll to position [75, 0]
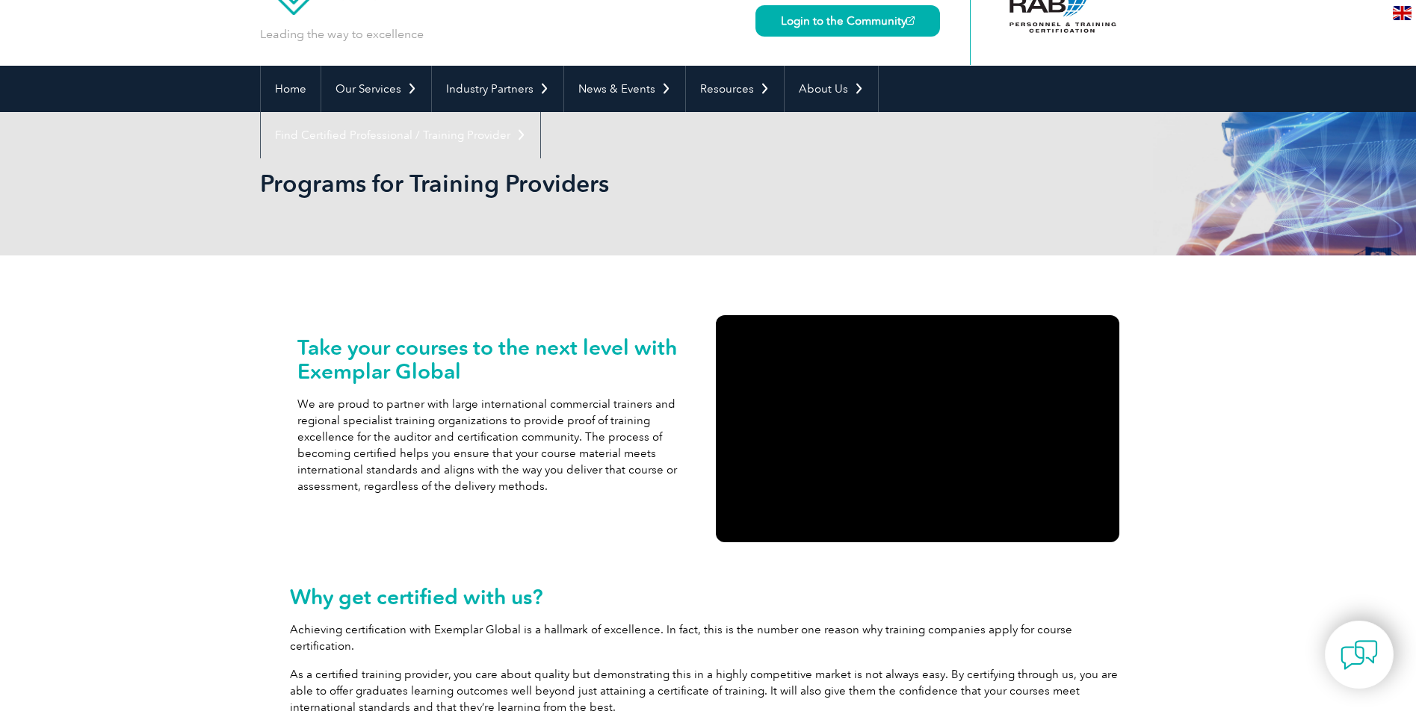
click at [497, 447] on p "We are proud to partner with large international commercial trainers and region…" at bounding box center [498, 445] width 403 height 99
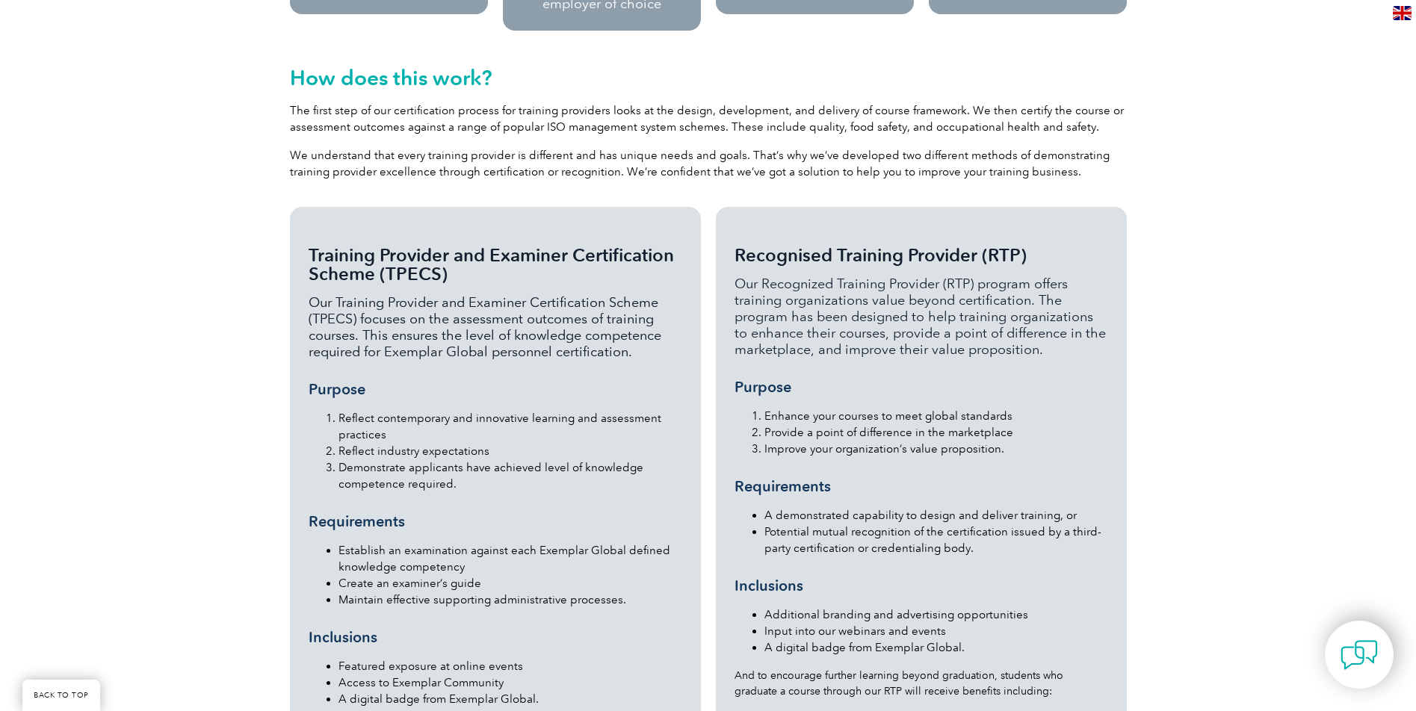
scroll to position [1345, 0]
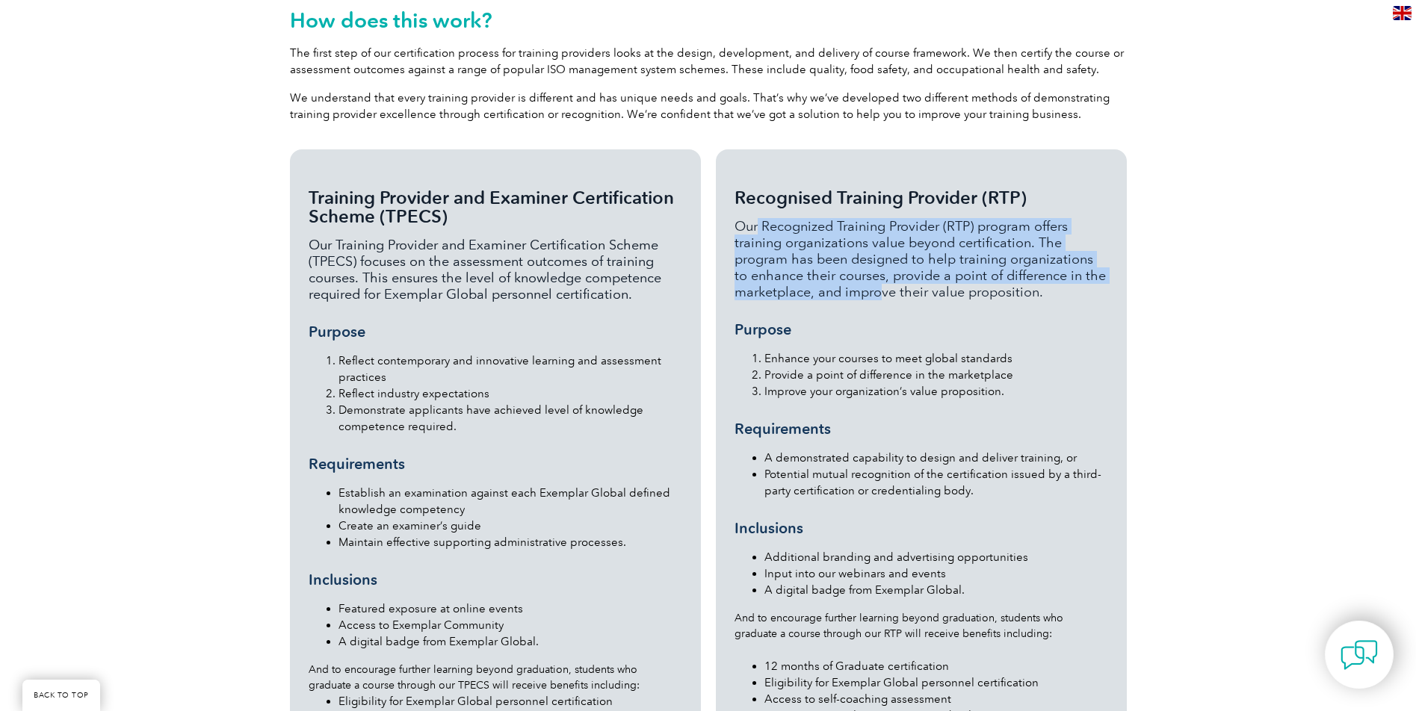
drag, startPoint x: 750, startPoint y: 179, endPoint x: 873, endPoint y: 258, distance: 145.9
click at [873, 258] on div "Recognised Training Provider (RTP) Our Recognized Training Provider (RTP) progr…" at bounding box center [921, 452] width 374 height 568
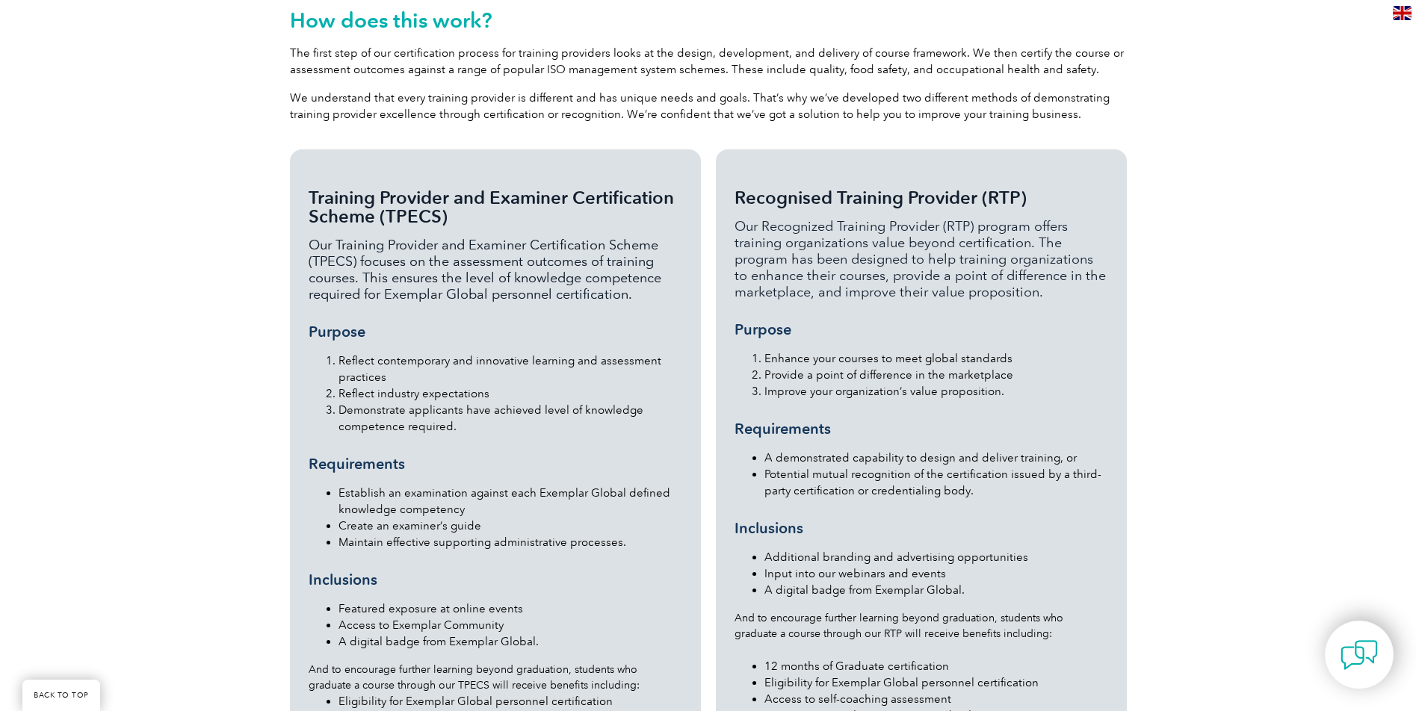
click at [908, 286] on div "Recognised Training Provider (RTP) Our Recognized Training Provider (RTP) progr…" at bounding box center [921, 452] width 374 height 568
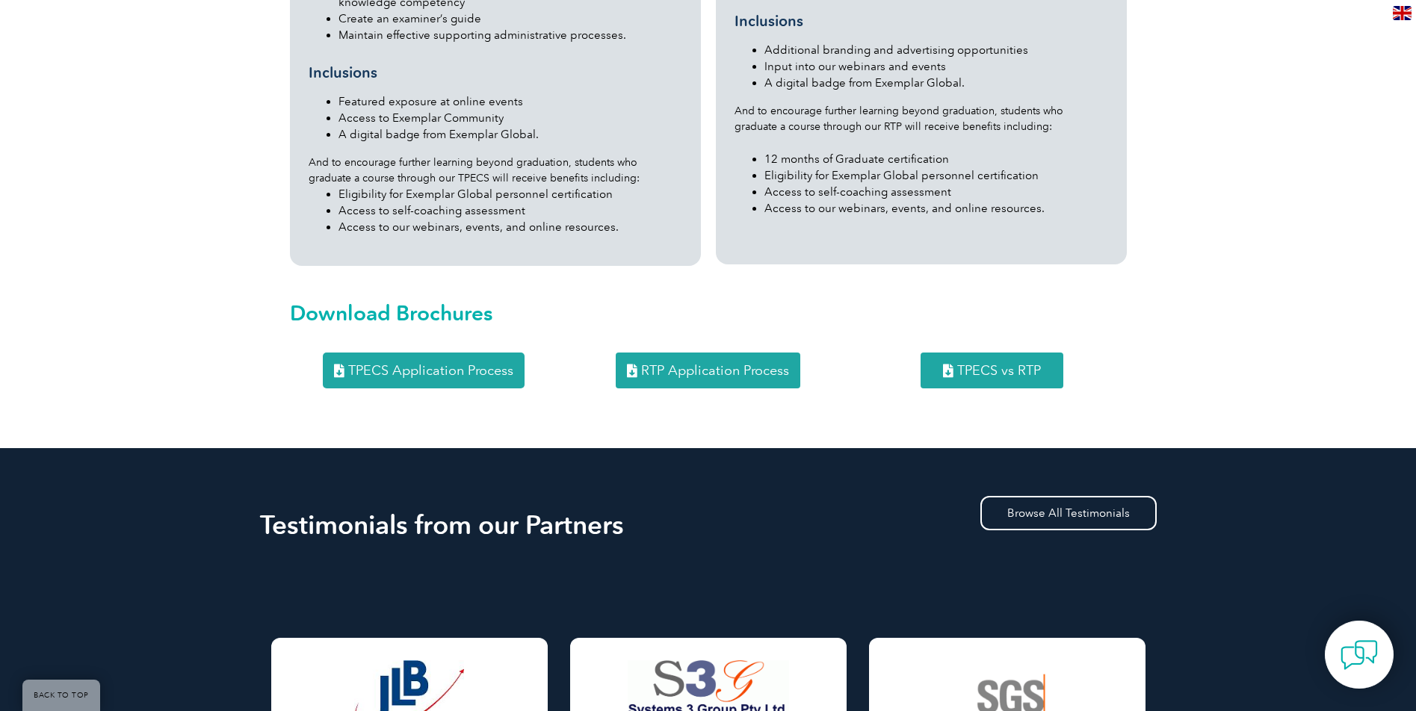
scroll to position [1868, 0]
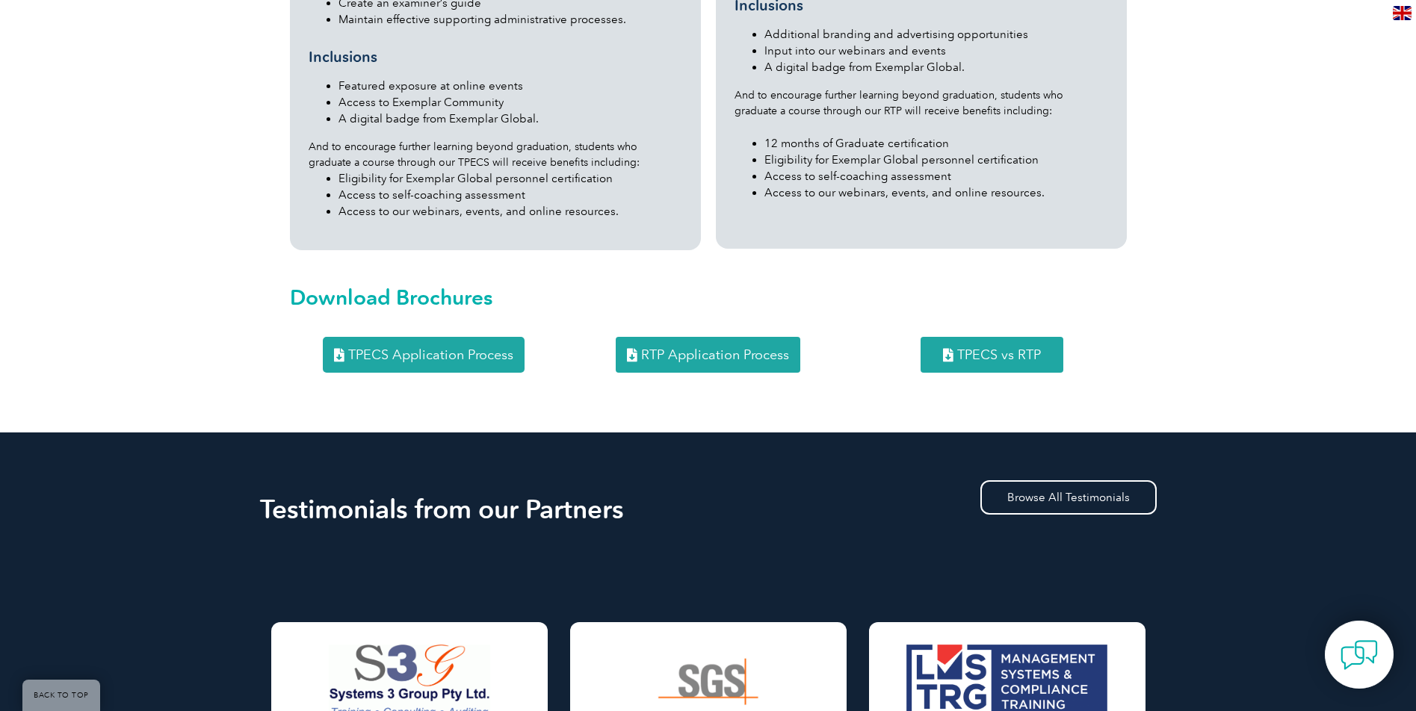
click at [993, 348] on span "TPECS vs RTP" at bounding box center [999, 354] width 84 height 13
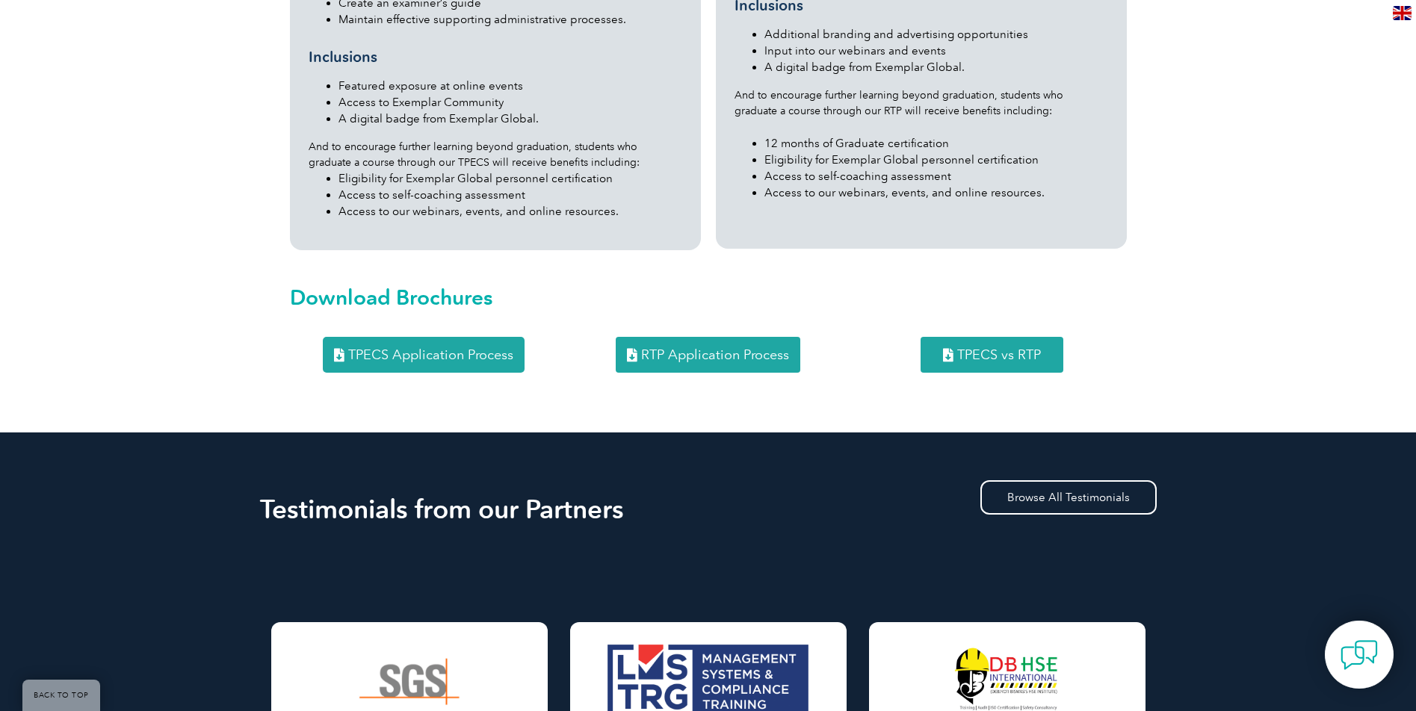
click at [690, 348] on span "RTP Application Process" at bounding box center [715, 354] width 148 height 13
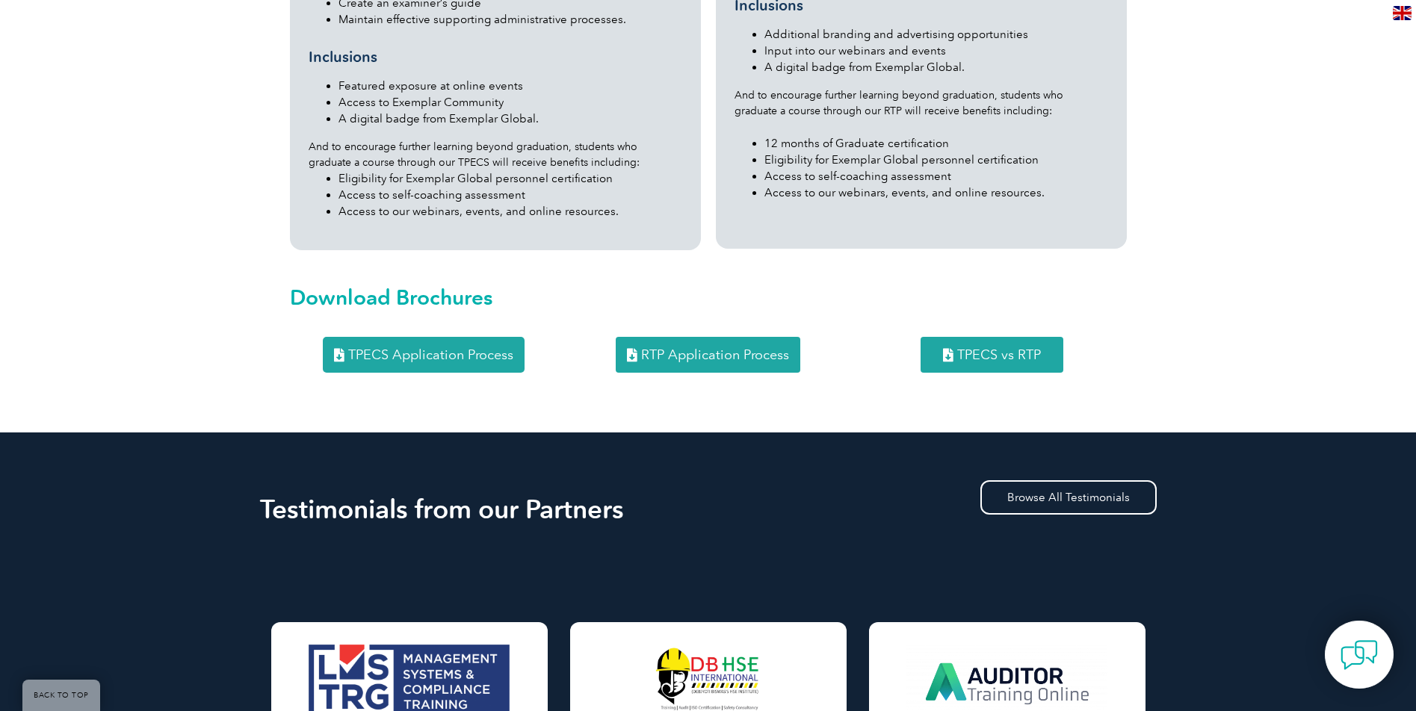
click at [456, 348] on span "TPECS Application Process" at bounding box center [430, 354] width 165 height 13
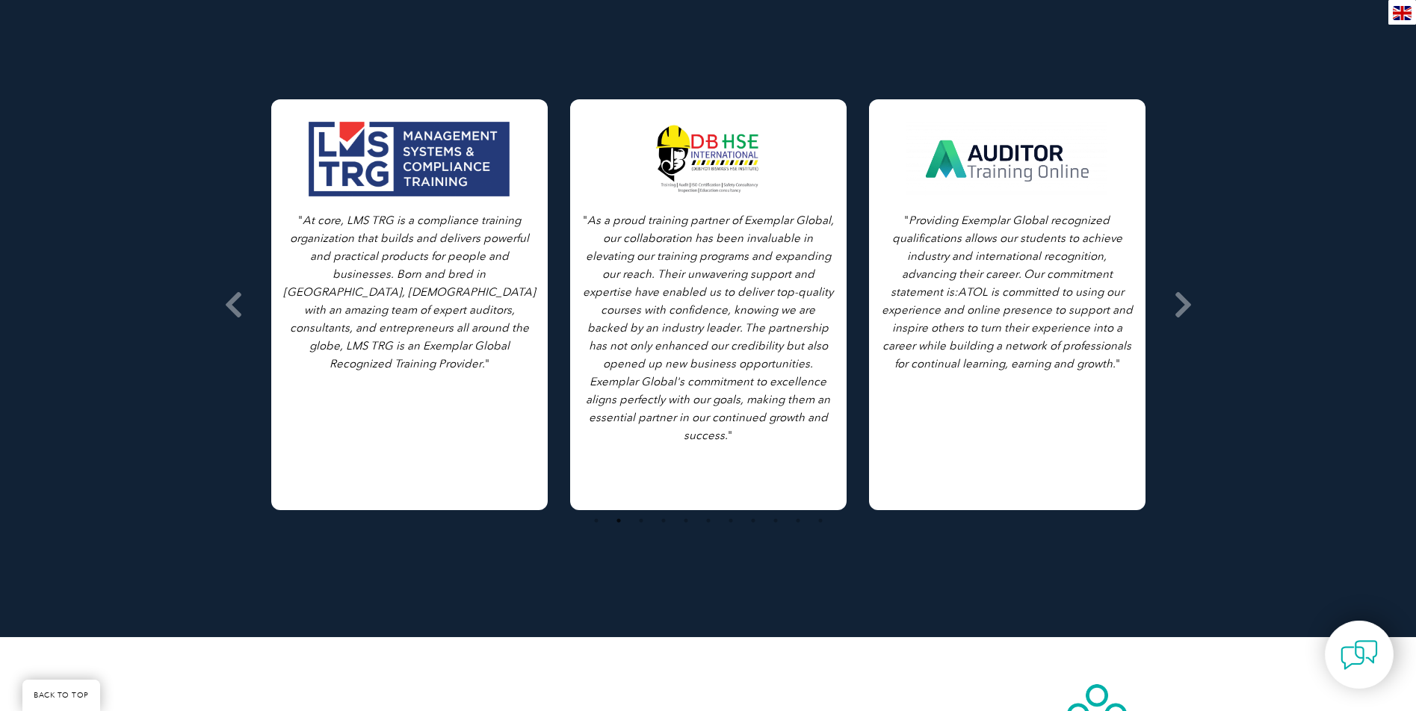
scroll to position [2909, 0]
